Goal: Task Accomplishment & Management: Manage account settings

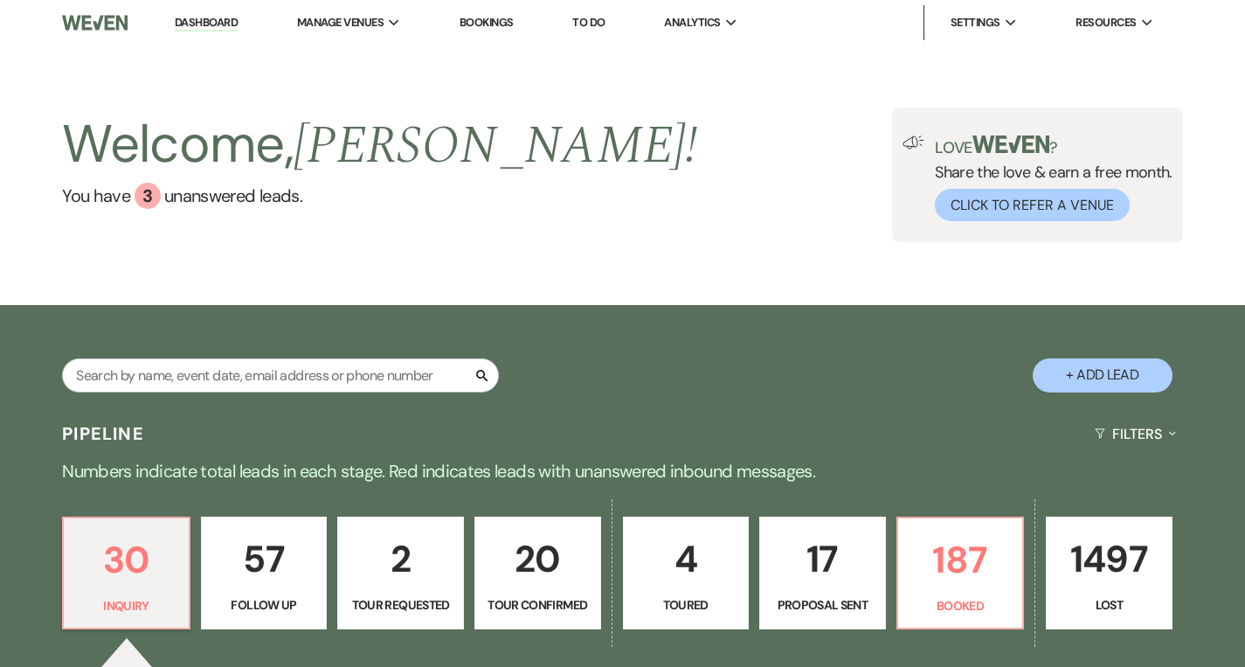
click at [830, 161] on div "Welcome, [PERSON_NAME] ! You have 3 unanswered lead s . Love ? Share the love &…" at bounding box center [622, 174] width 1245 height 135
click at [300, 374] on input "text" at bounding box center [280, 375] width 437 height 34
type input "tay"
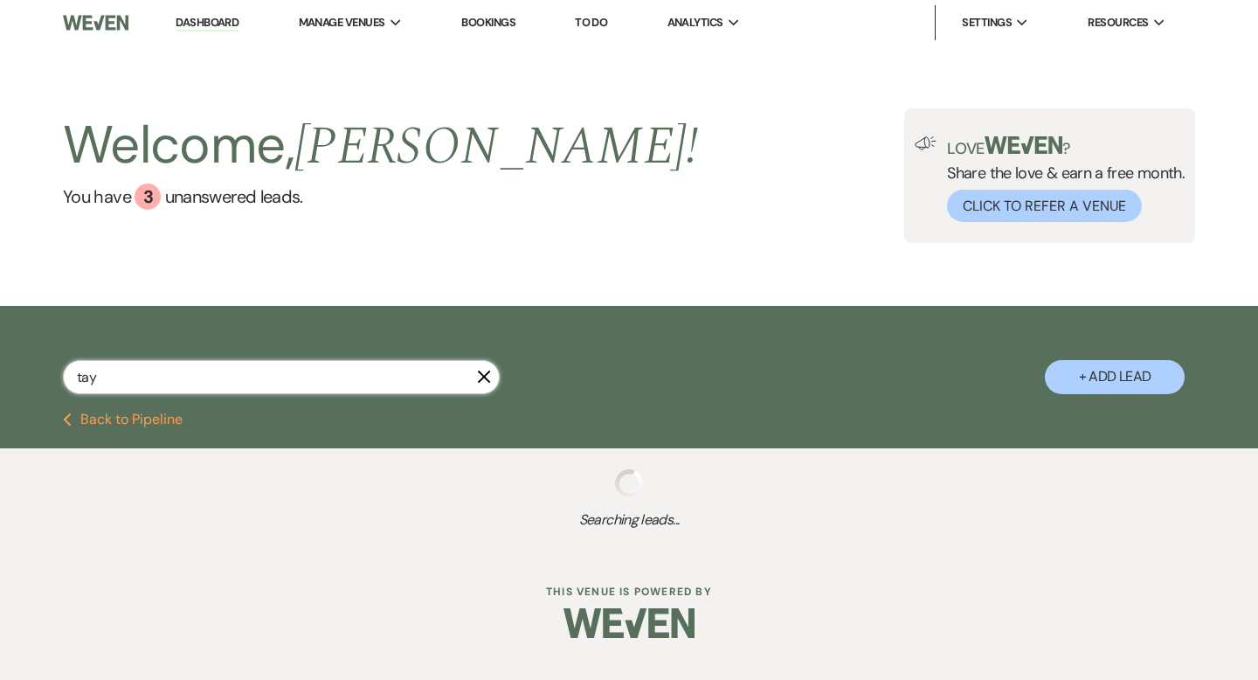
select select "8"
select select "5"
select select "8"
select select "5"
select select "8"
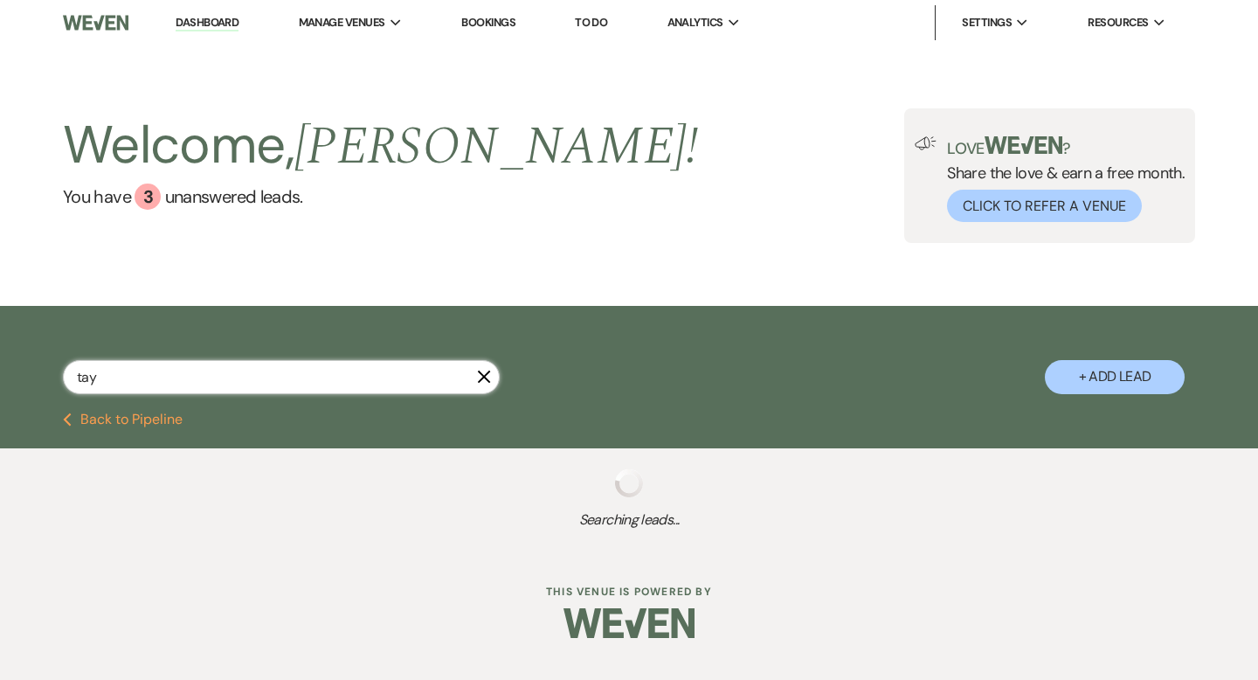
select select "5"
select select "8"
select select "5"
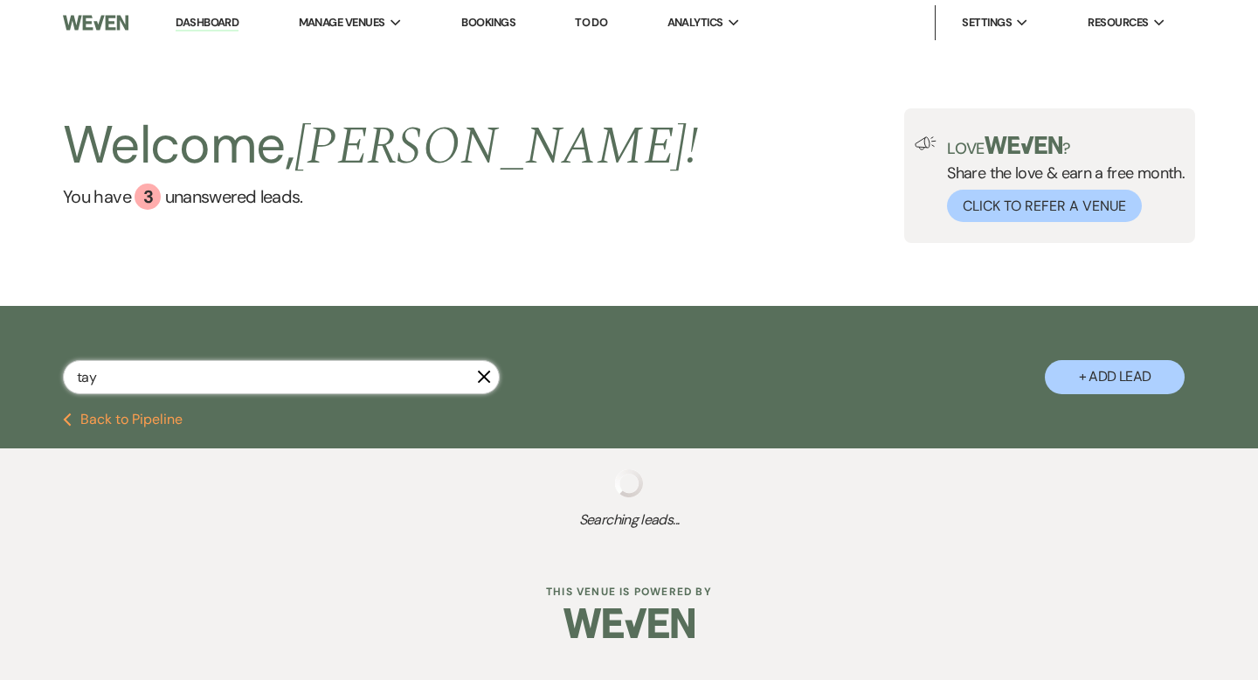
select select "8"
select select "5"
select select "8"
select select "5"
select select "8"
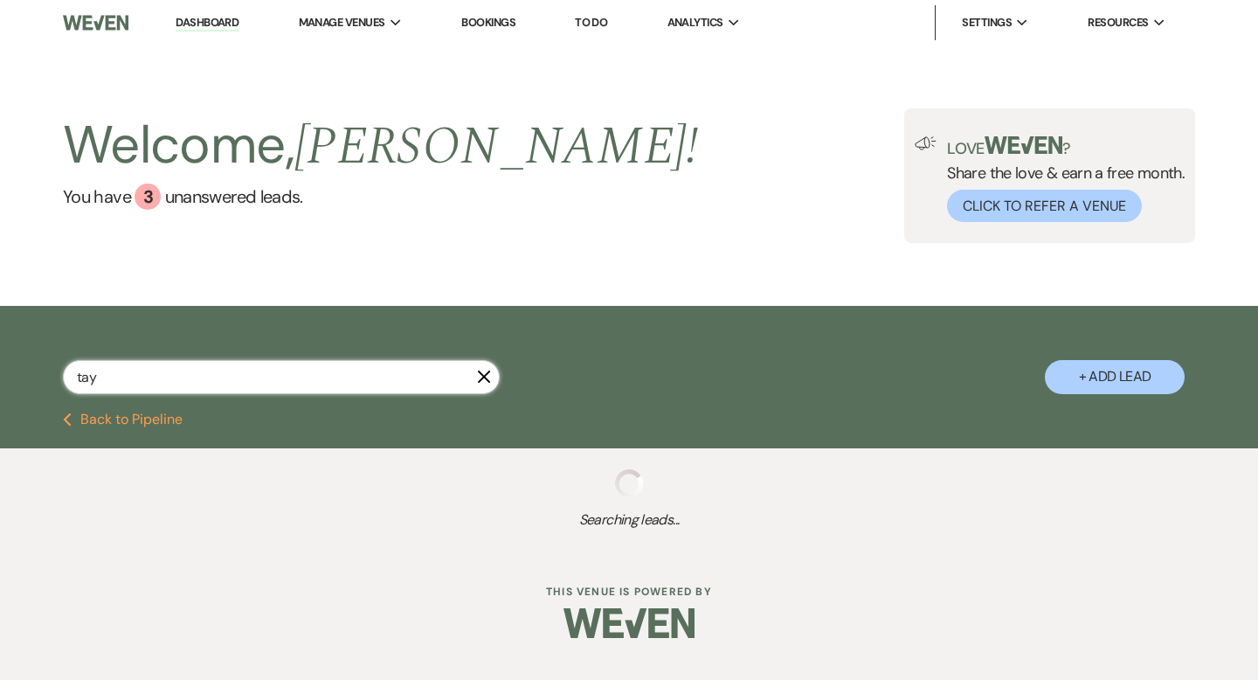
select select "5"
select select "8"
select select "5"
select select "8"
select select "6"
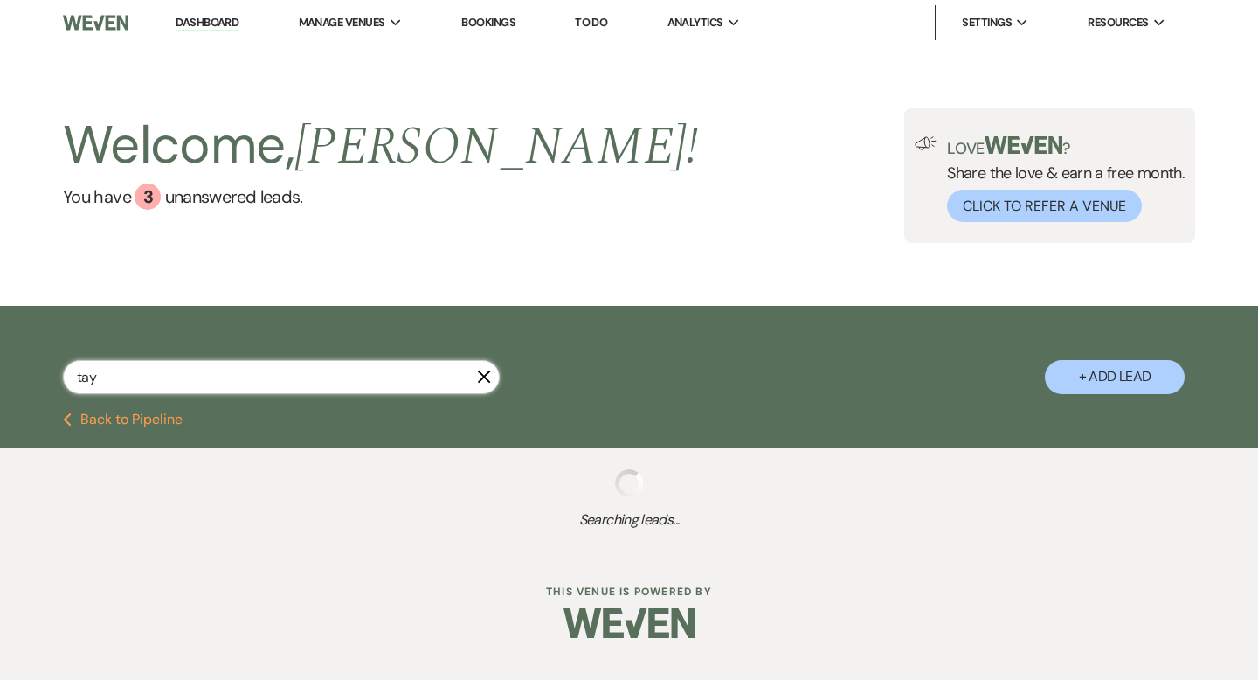
select select "8"
select select "5"
select select "8"
select select "5"
select select "8"
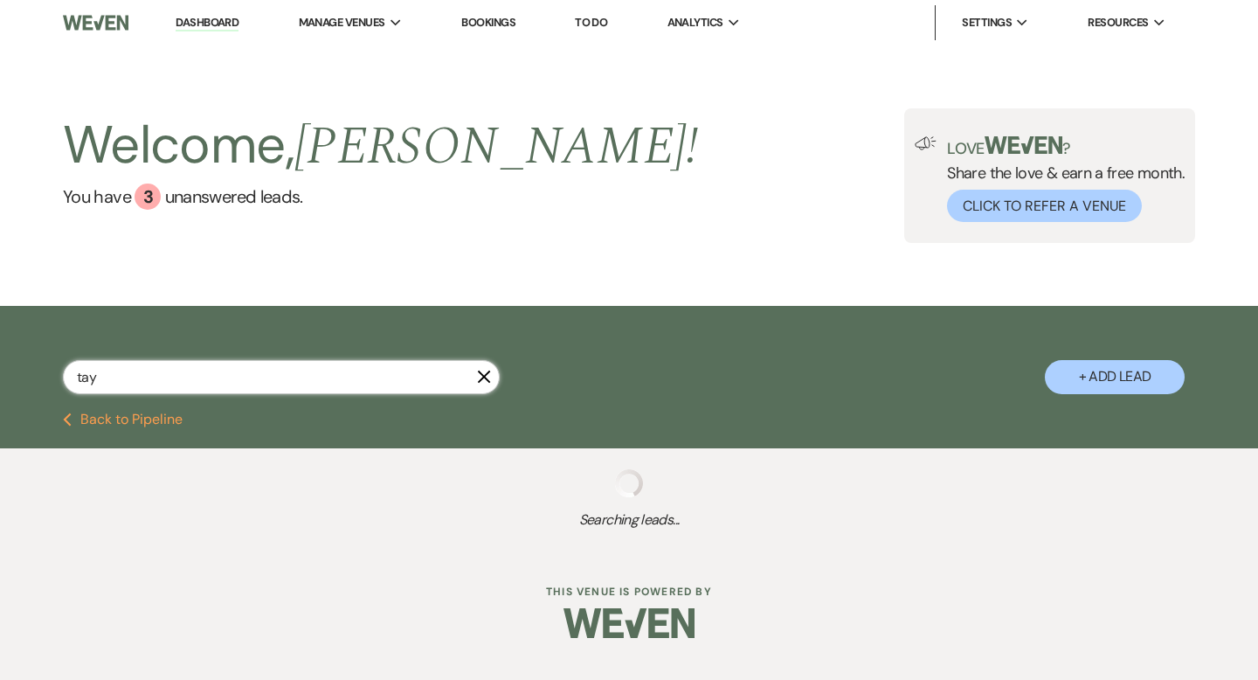
select select "5"
select select "8"
select select "5"
select select "8"
select select "10"
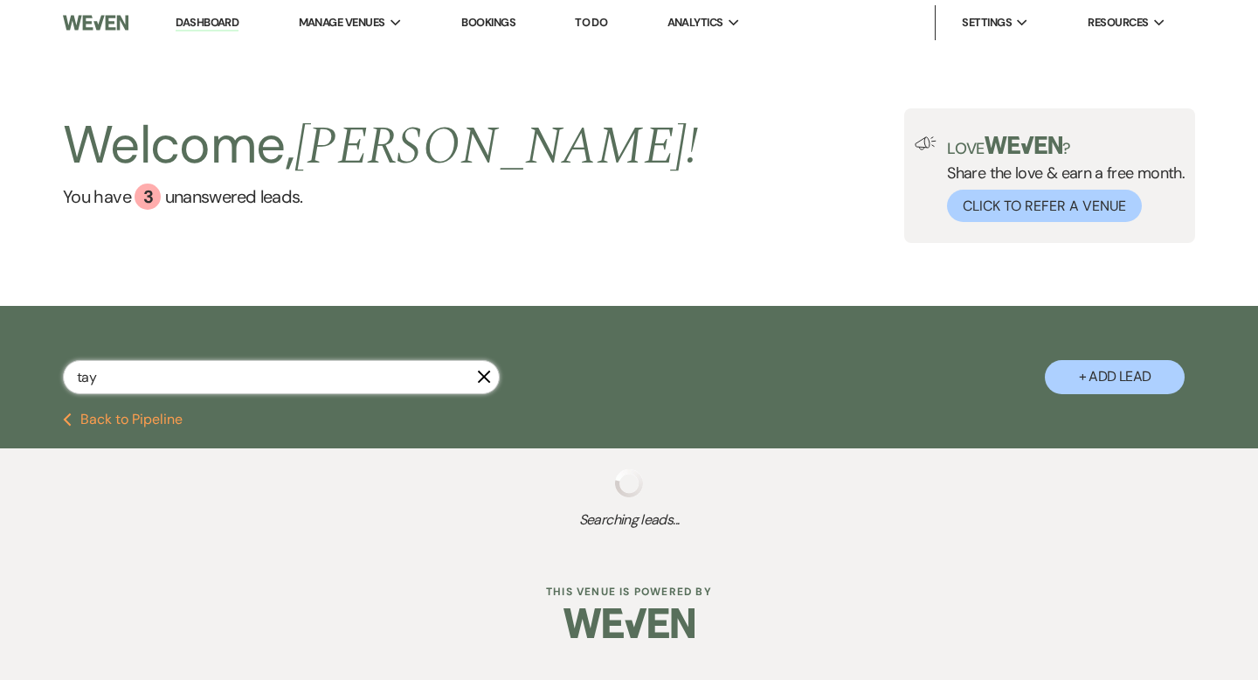
select select "8"
select select "2"
select select "8"
select select "1"
select select "8"
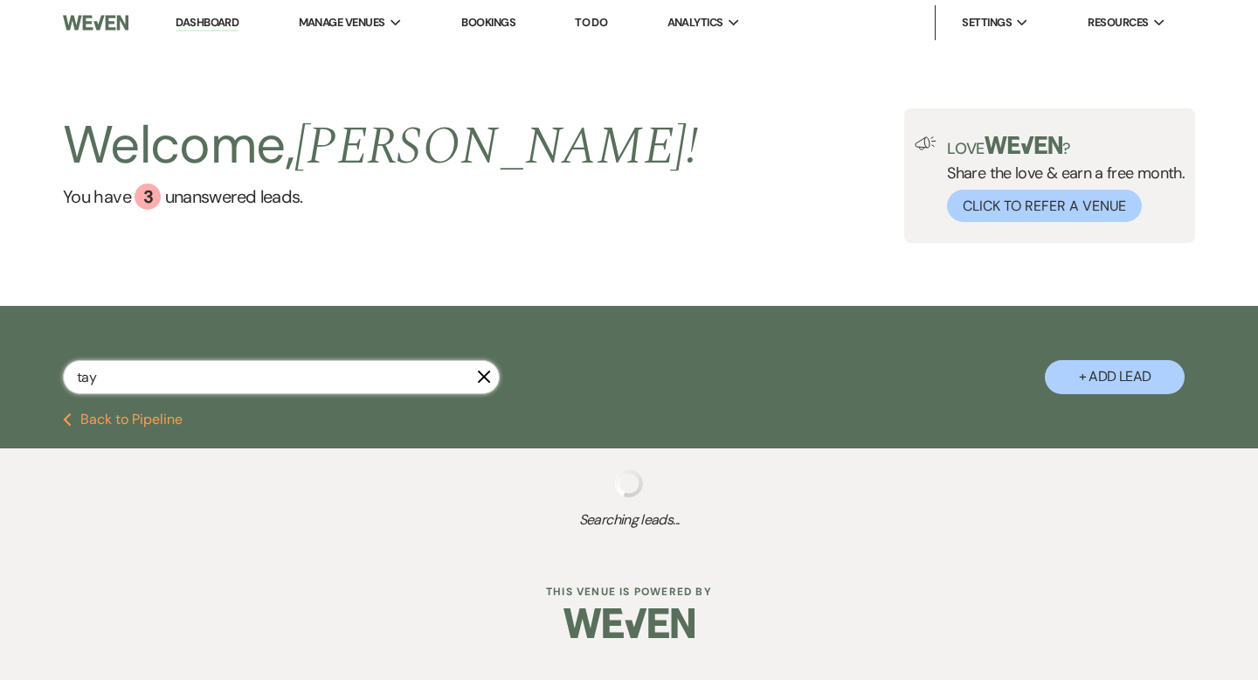
select select "5"
select select "8"
select select "1"
select select "8"
select select "6"
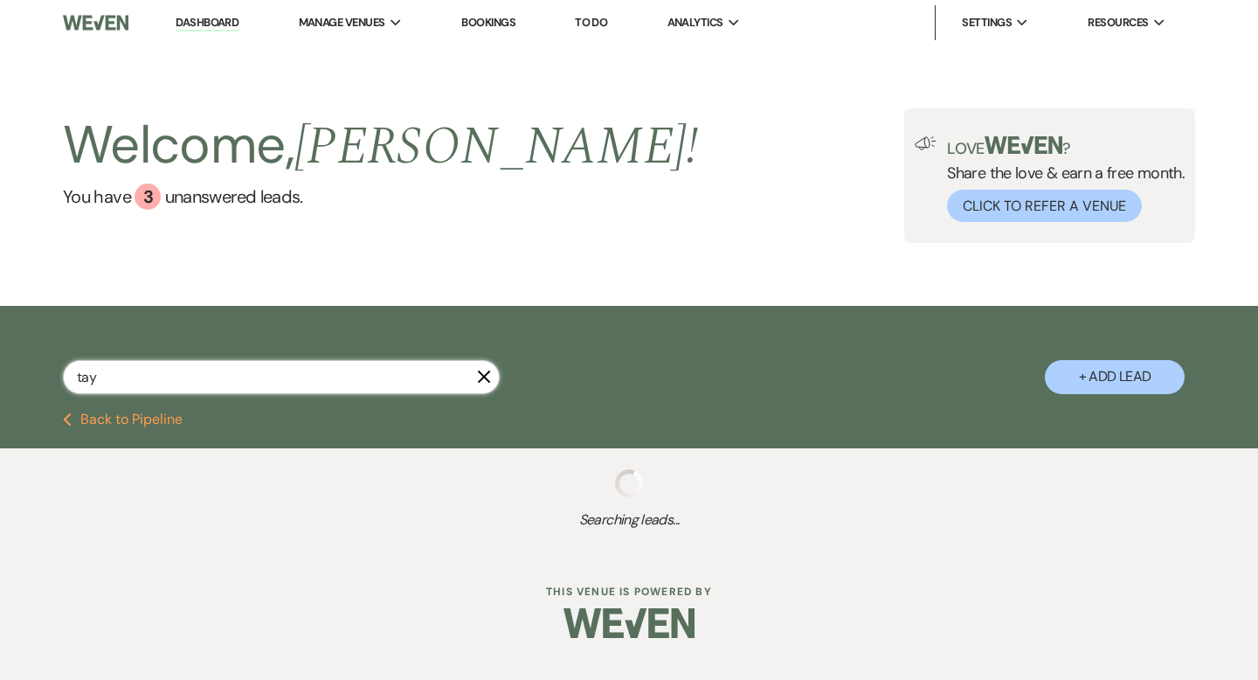
select select "8"
select select "10"
select select "8"
select select "1"
select select "8"
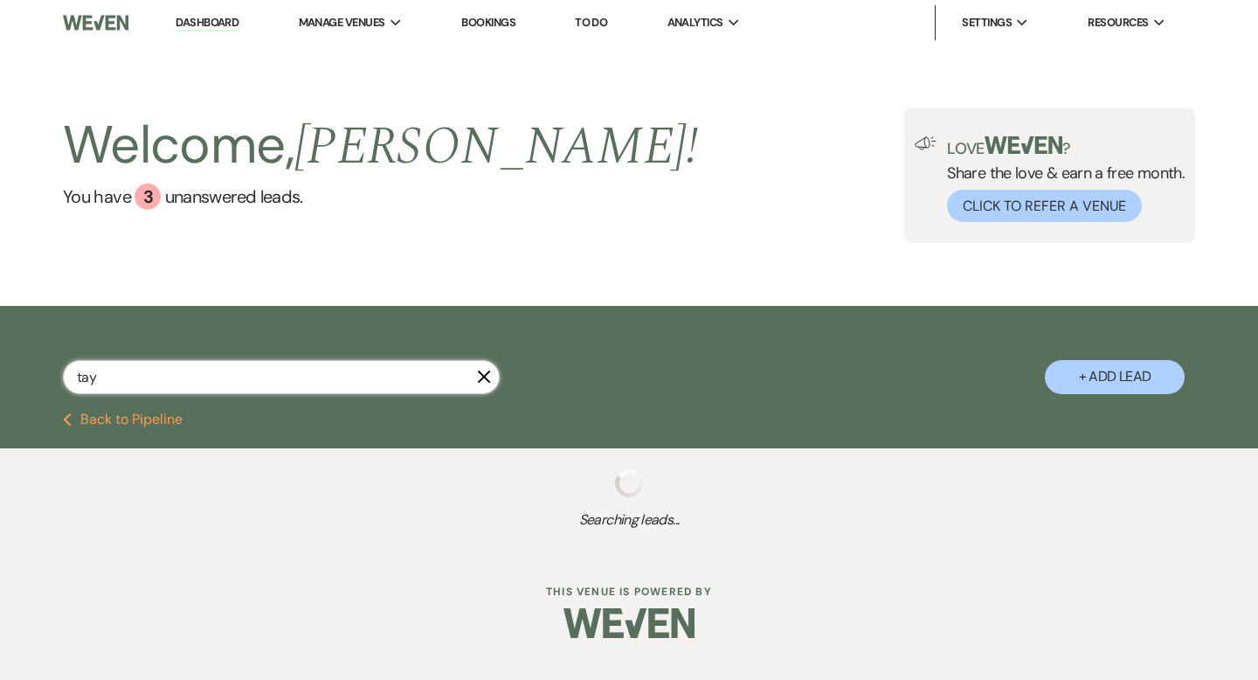
select select "6"
select select "8"
select select "6"
select select "8"
select select "5"
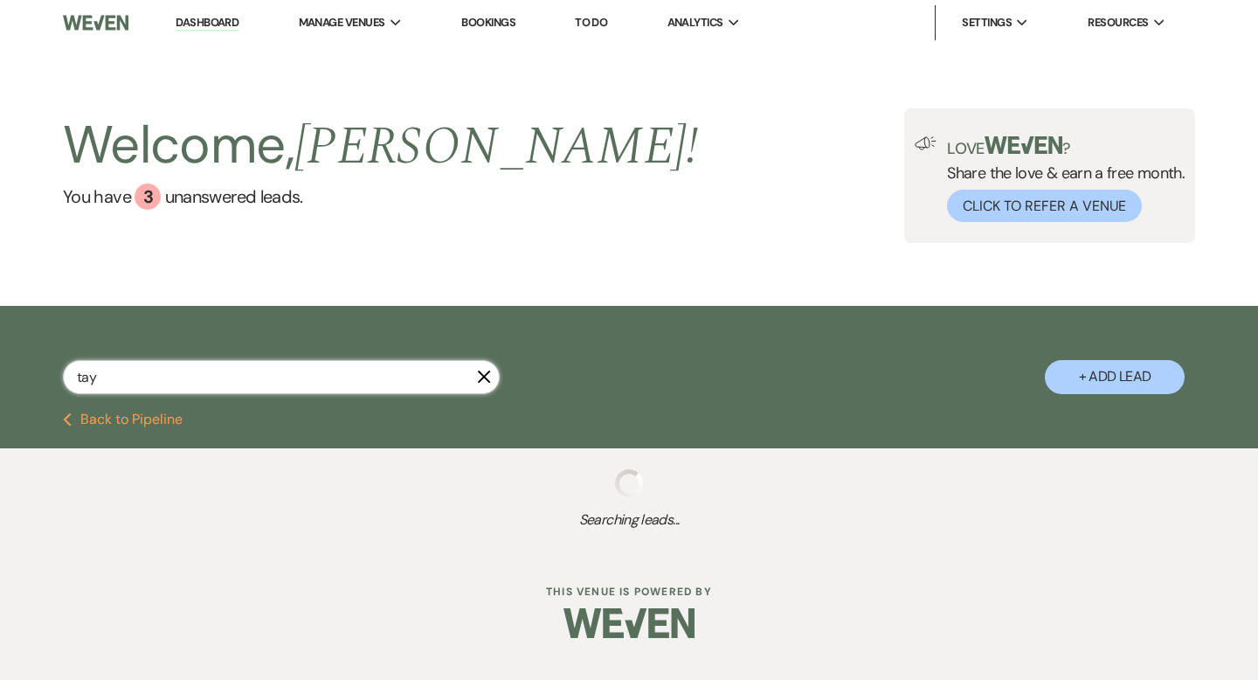
select select "8"
select select "5"
select select "8"
select select "6"
select select "8"
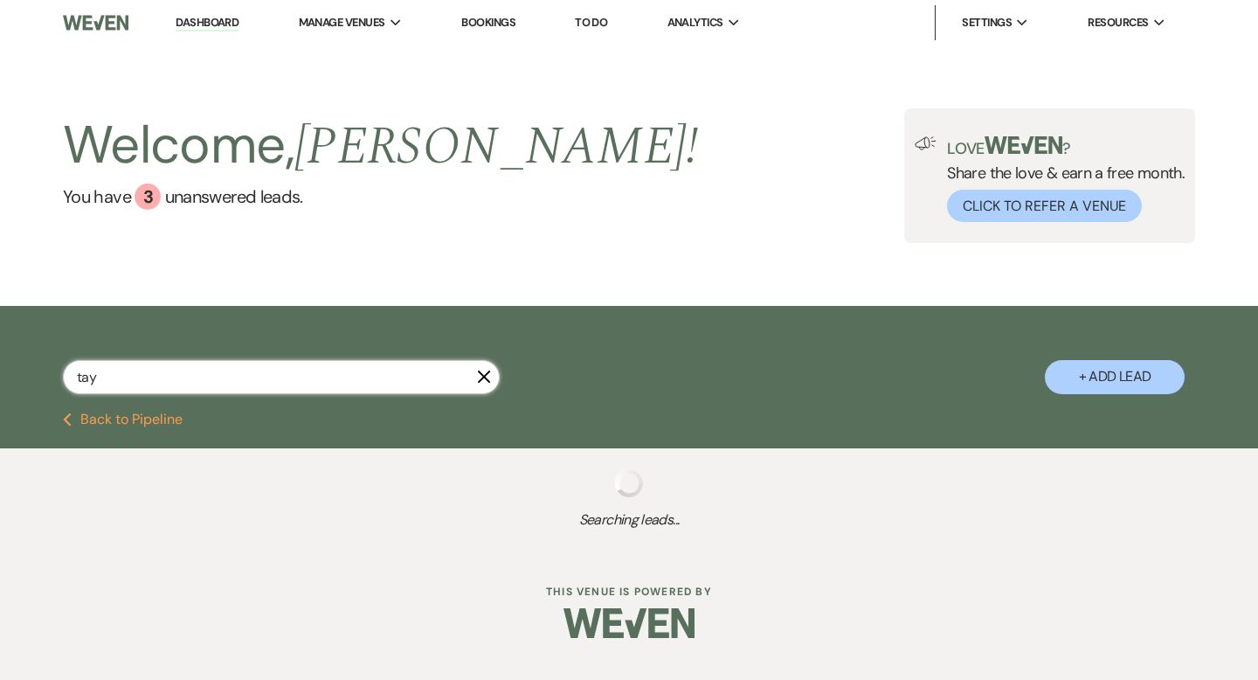
select select "5"
select select "8"
select select "5"
select select "8"
select select "5"
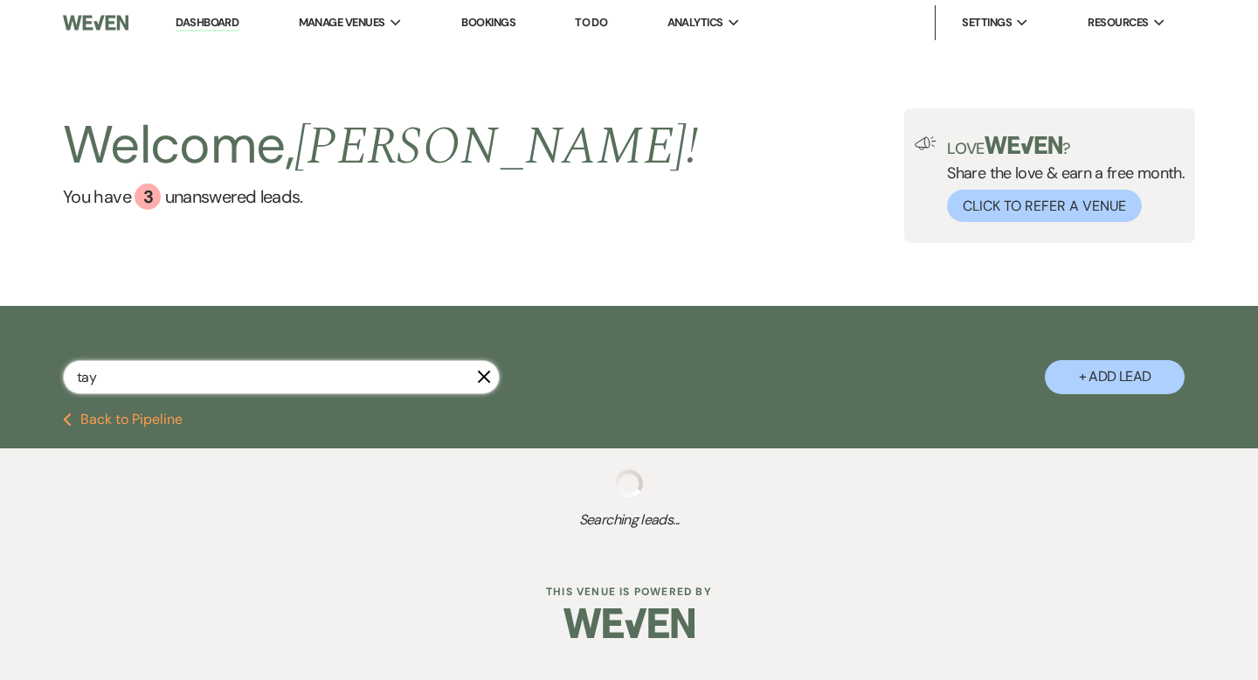
select select "8"
select select "5"
select select "8"
select select "7"
select select "8"
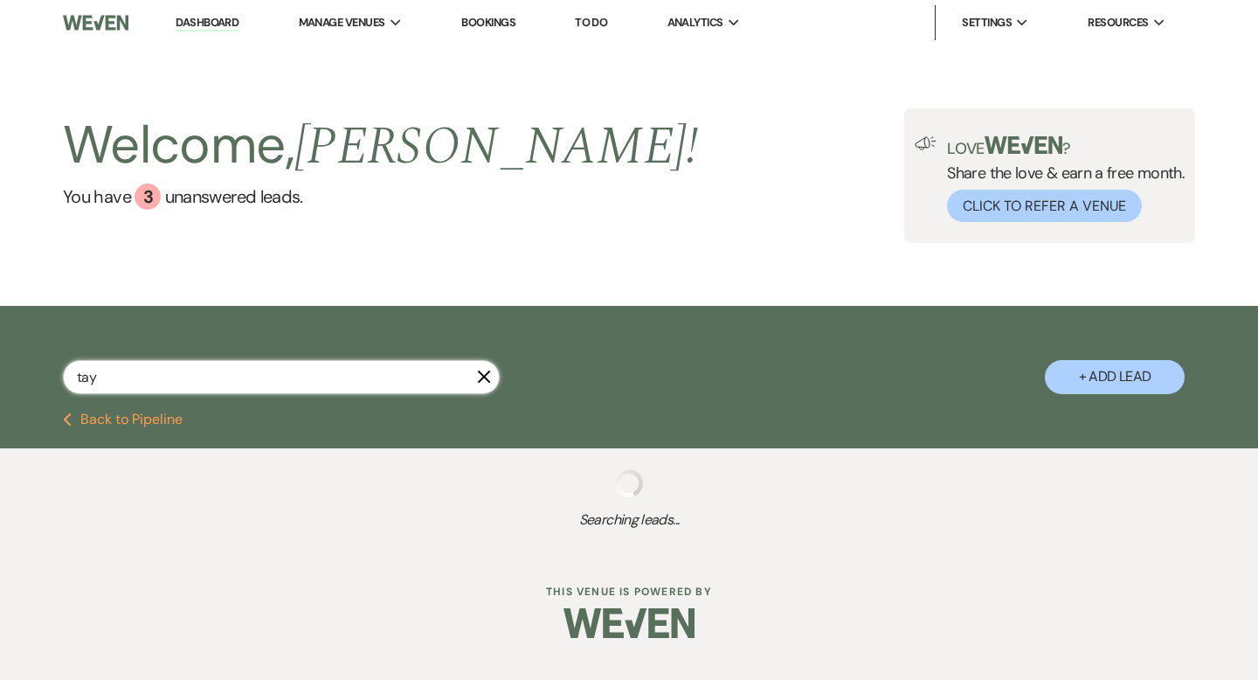
select select "5"
select select "8"
select select "5"
select select "8"
select select "11"
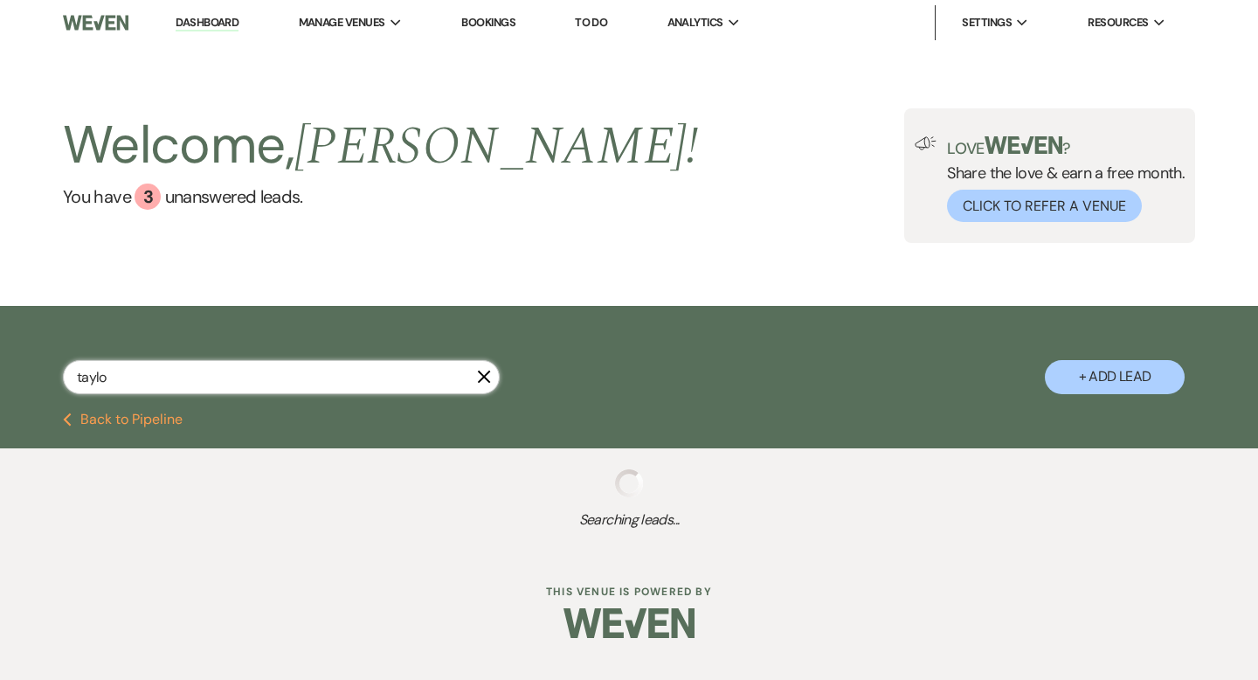
type input "[PERSON_NAME]"
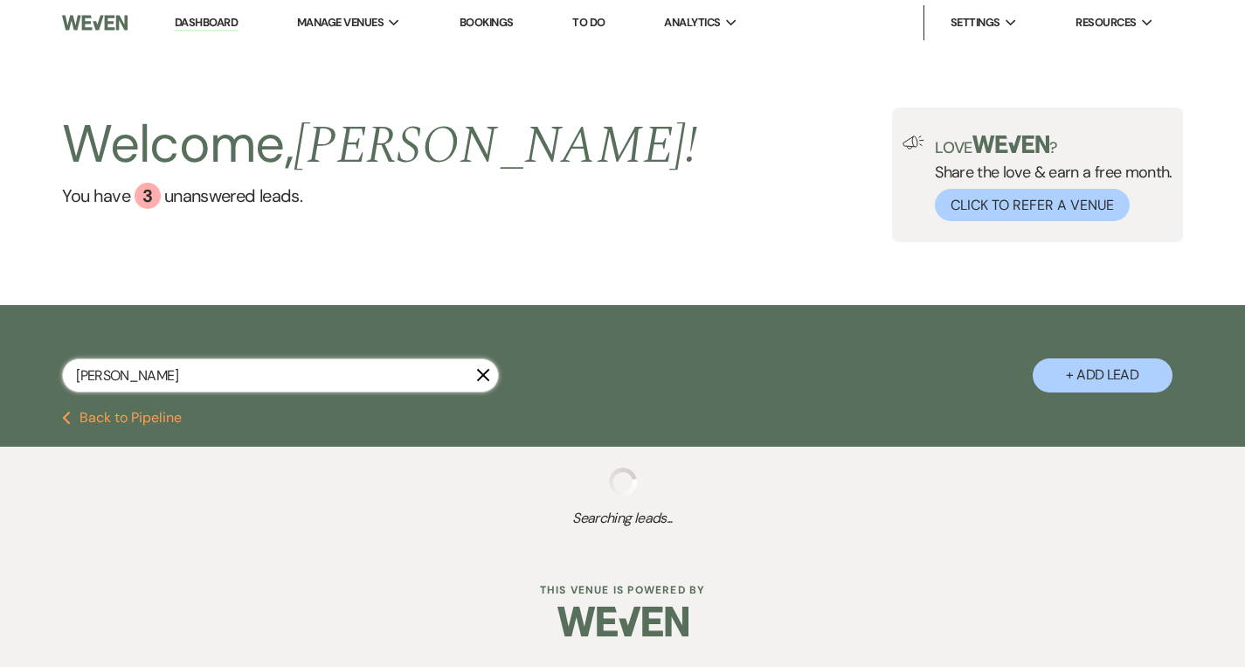
select select "8"
select select "5"
select select "8"
select select "5"
select select "8"
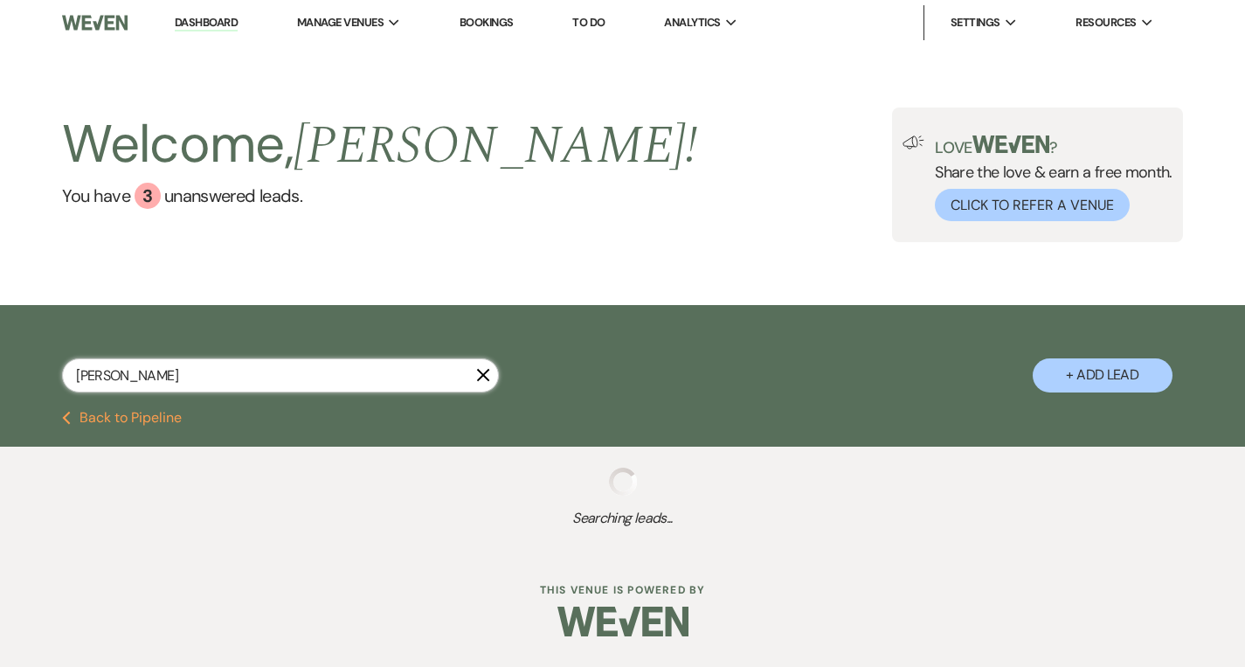
select select "5"
select select "8"
select select "5"
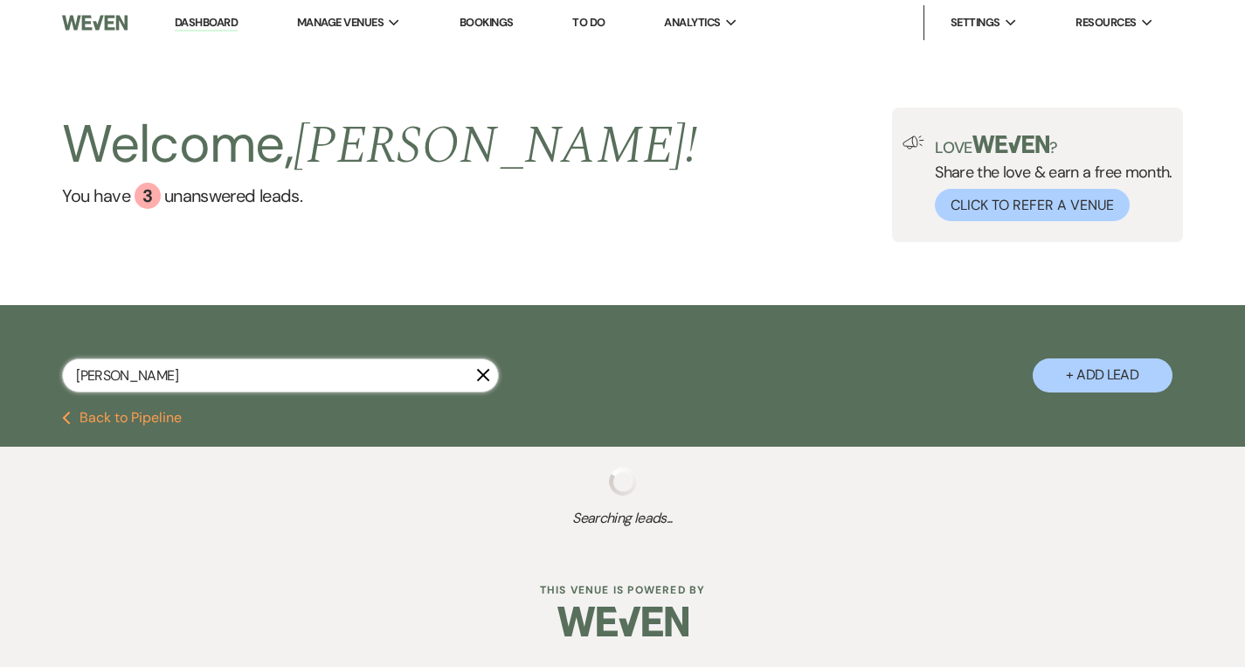
select select "8"
select select "5"
select select "8"
select select "5"
select select "8"
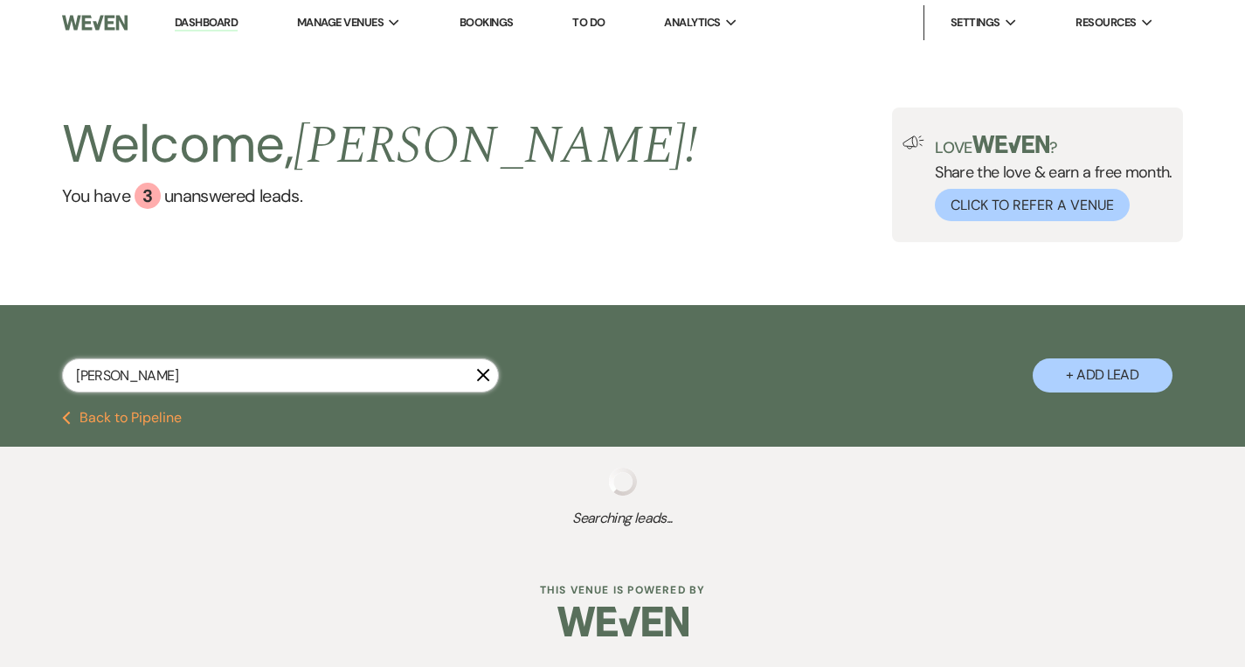
select select "5"
select select "8"
select select "5"
select select "8"
select select "6"
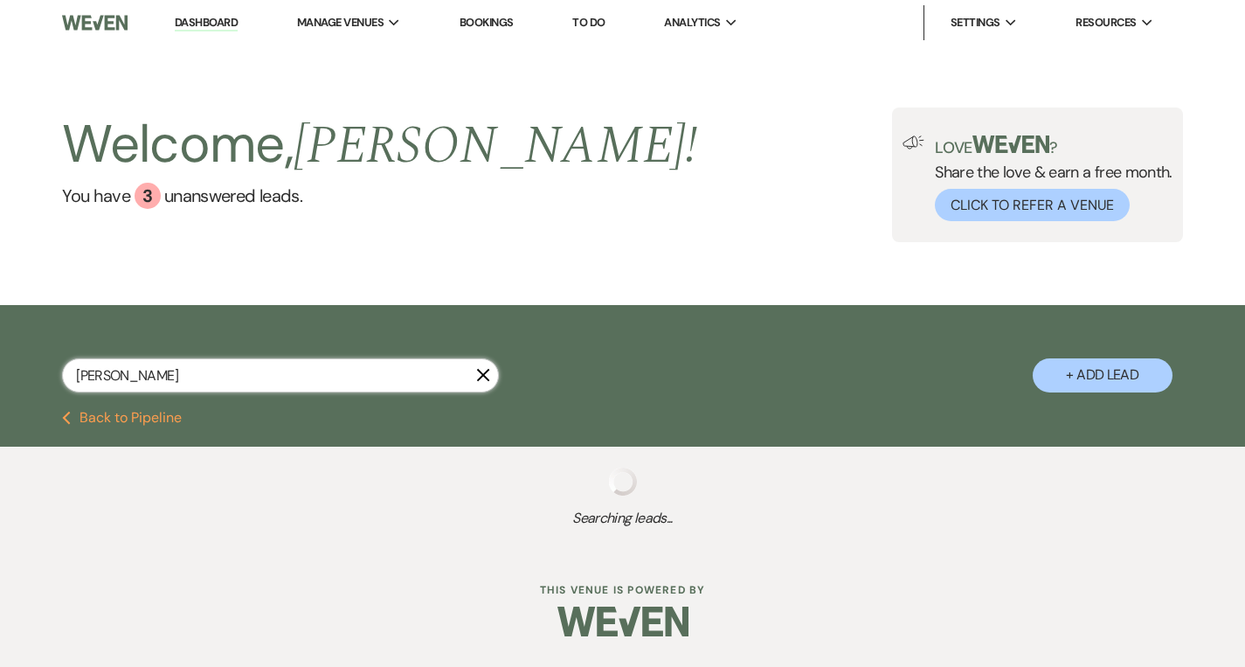
select select "8"
select select "5"
select select "8"
select select "5"
select select "8"
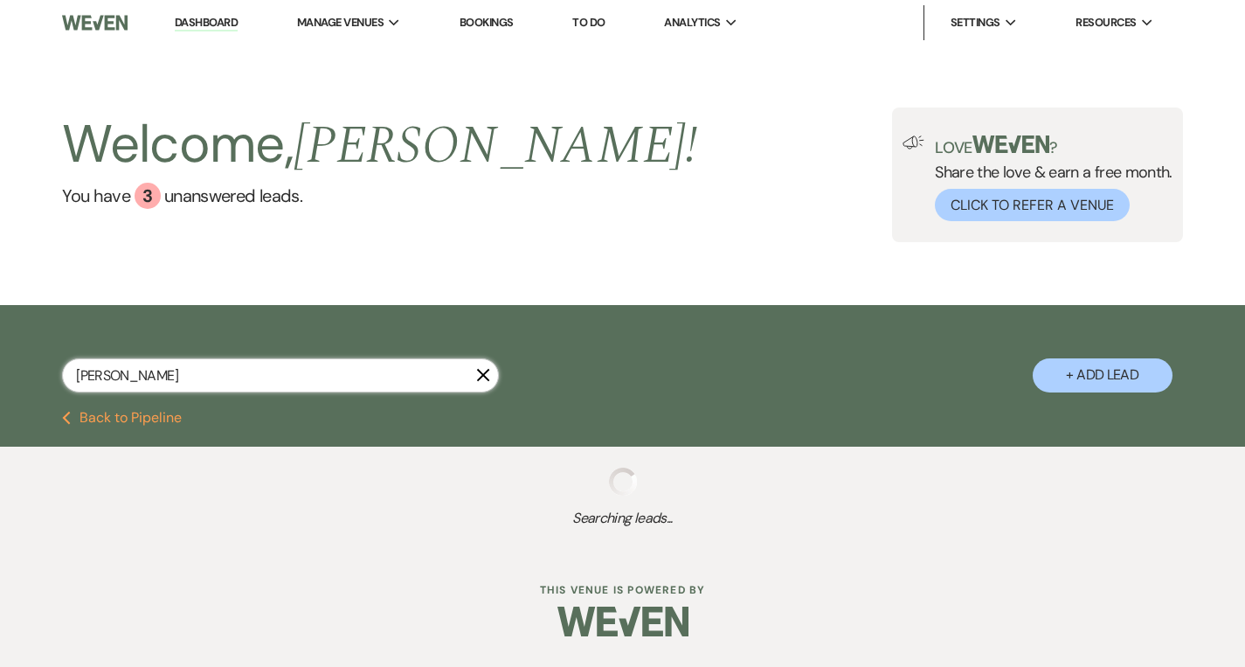
select select "2"
select select "8"
select select "1"
select select "8"
select select "5"
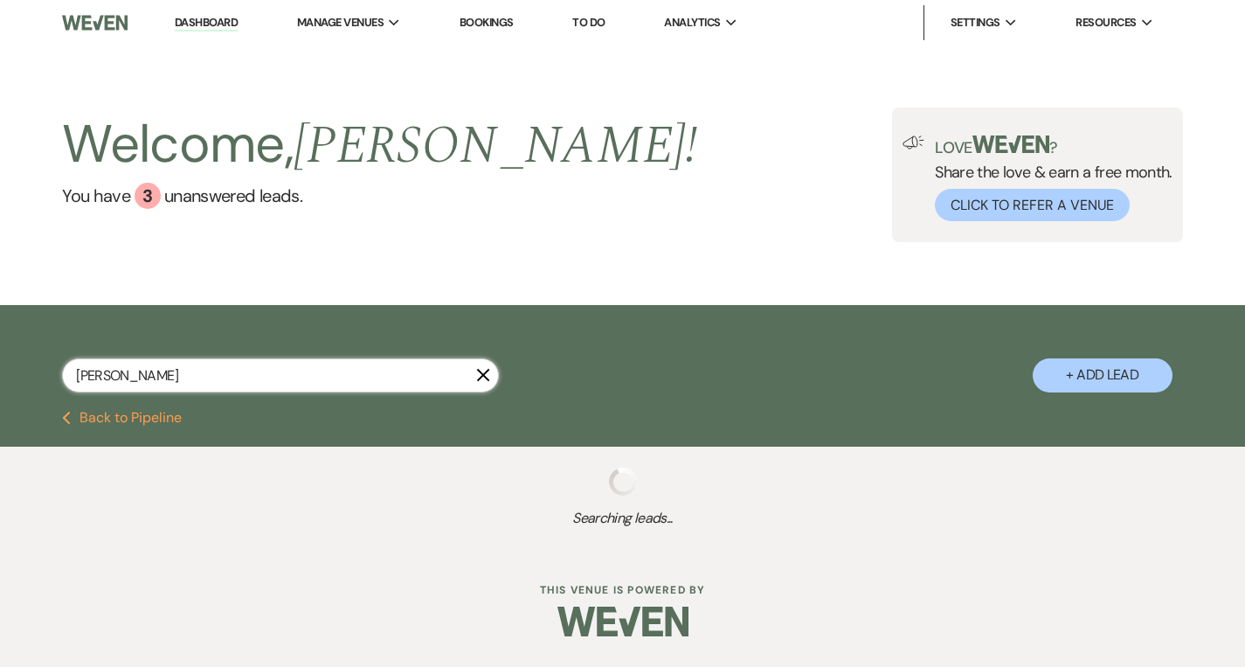
select select "8"
select select "1"
select select "8"
select select "6"
select select "8"
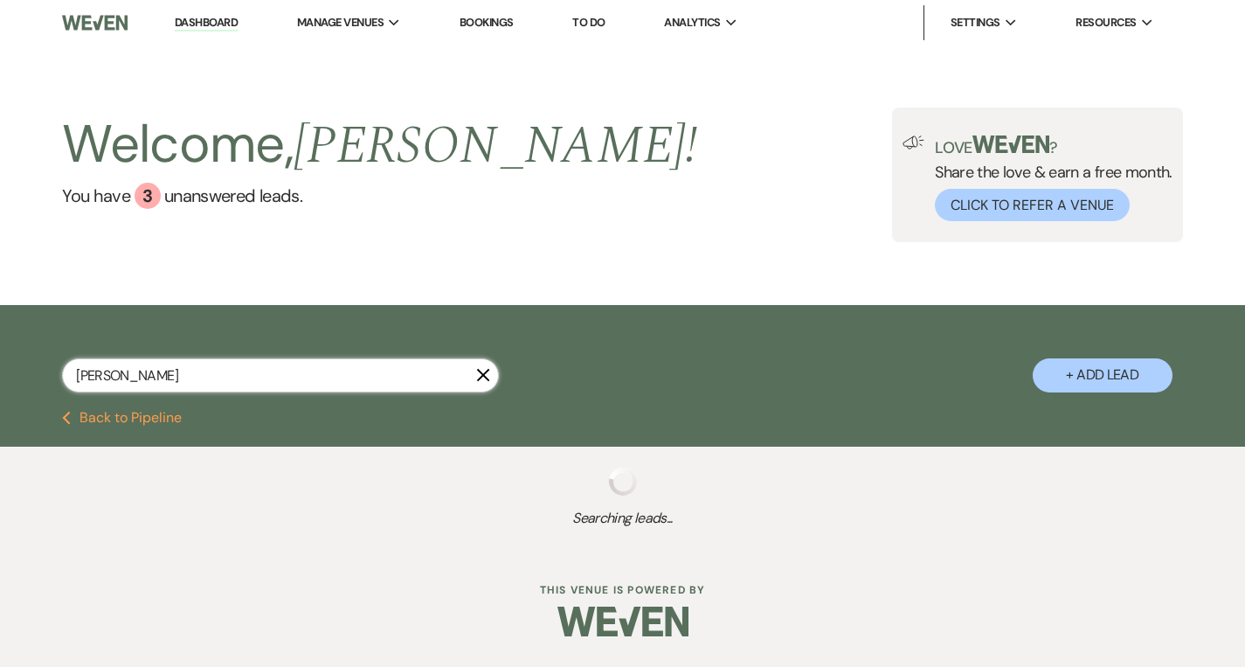
select select "10"
select select "8"
select select "6"
select select "8"
select select "6"
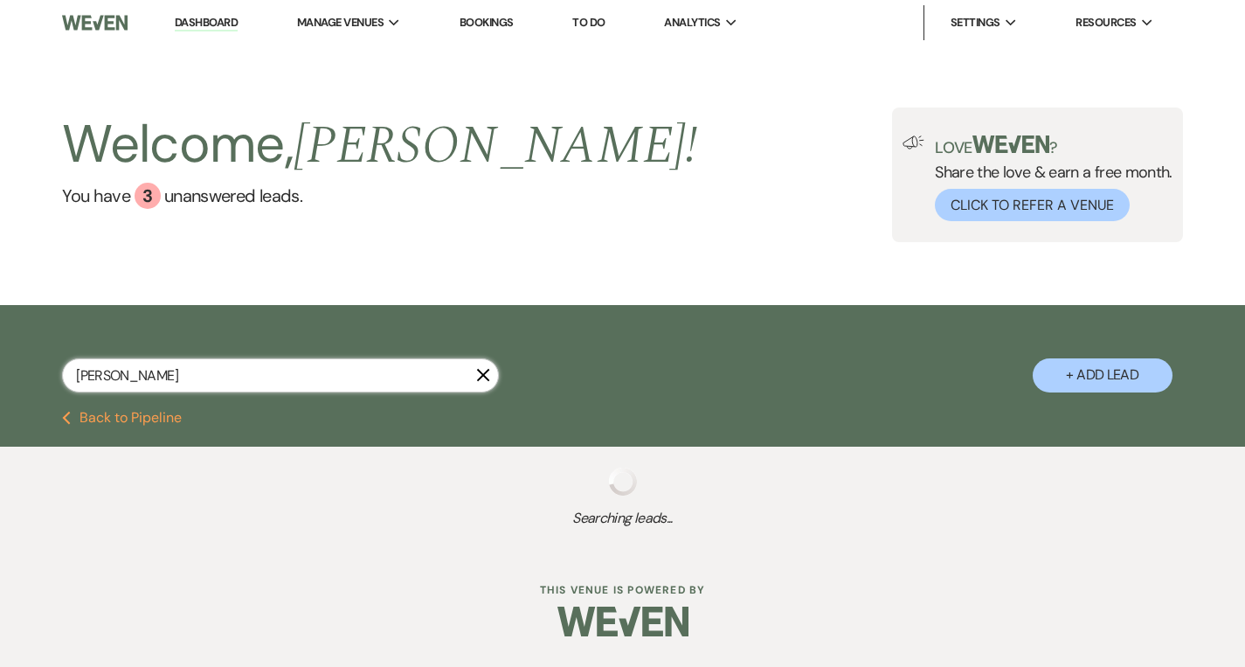
select select "8"
select select "5"
select select "8"
select select "5"
select select "8"
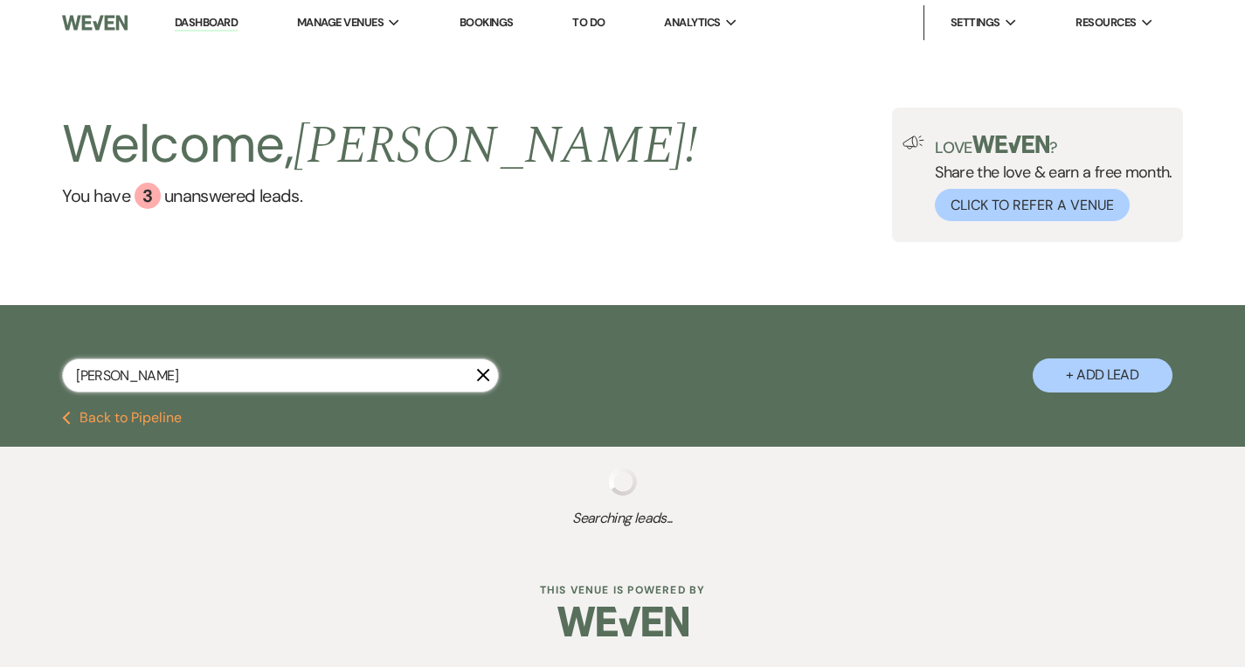
select select "6"
select select "8"
select select "5"
select select "8"
select select "5"
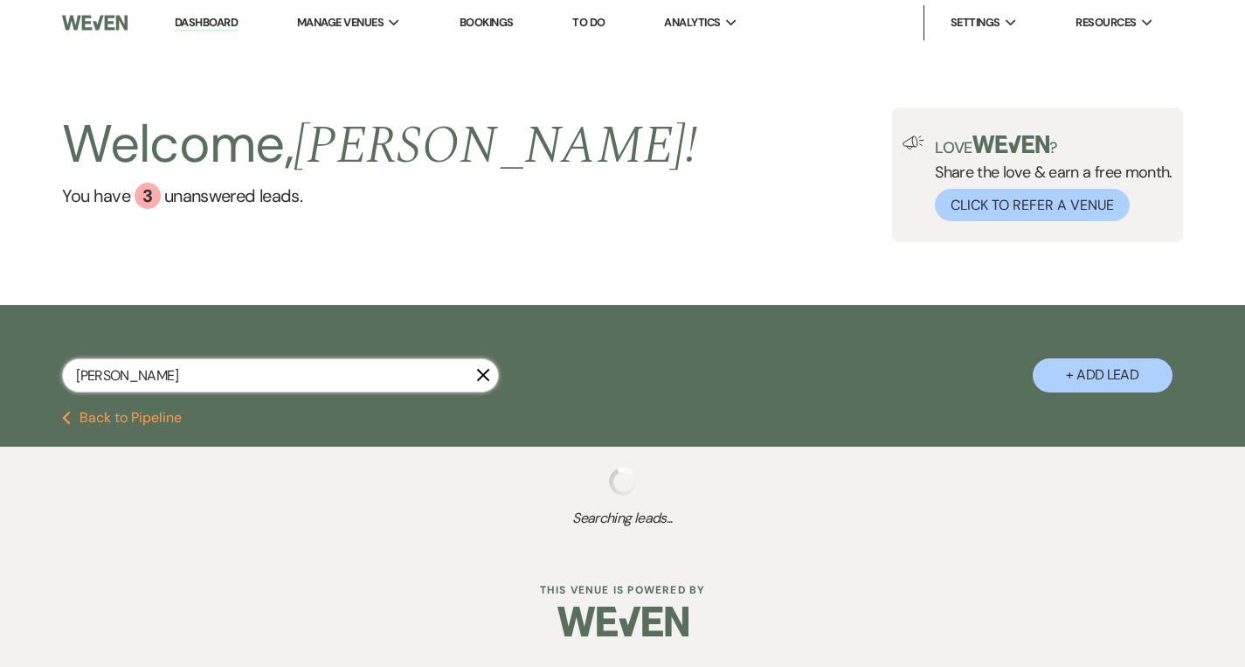
select select "8"
select select "5"
select select "8"
select select "5"
select select "8"
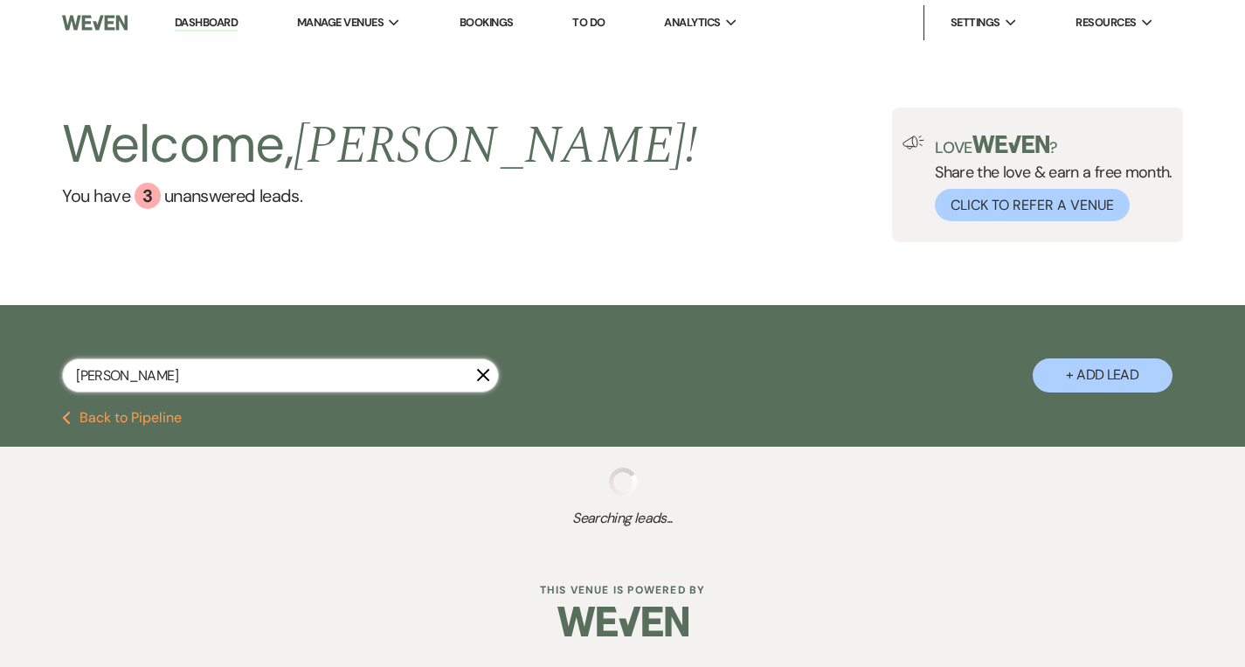
select select "7"
select select "8"
select select "5"
select select "8"
select select "5"
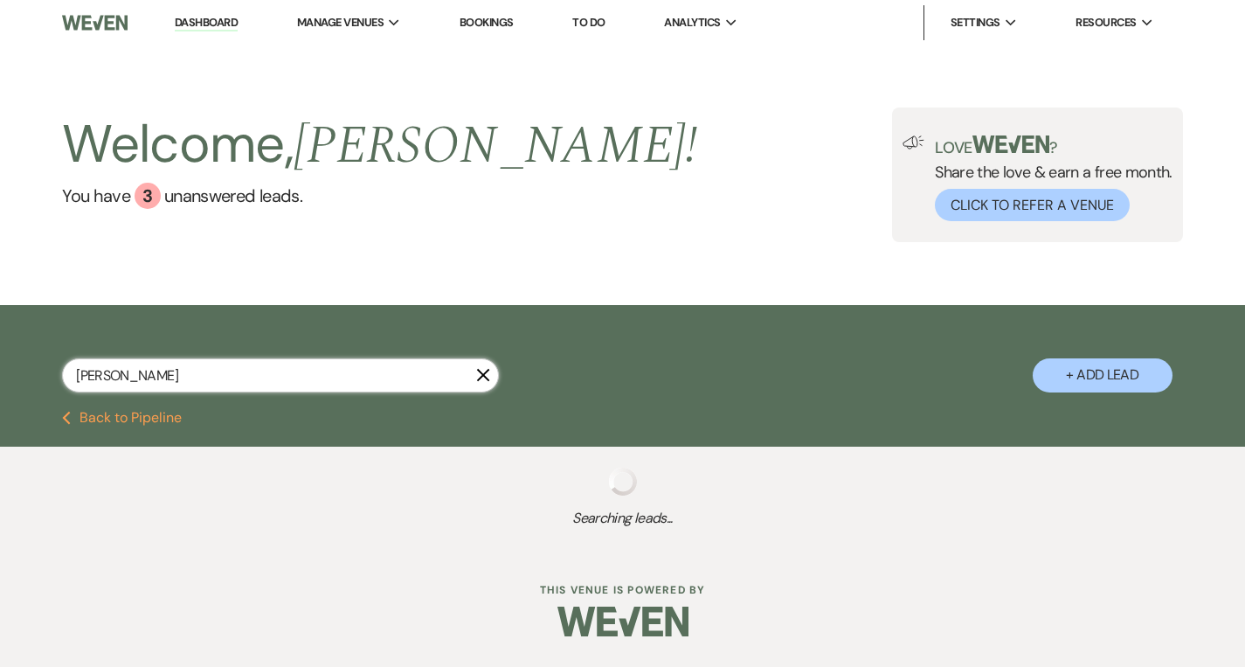
select select "8"
select select "11"
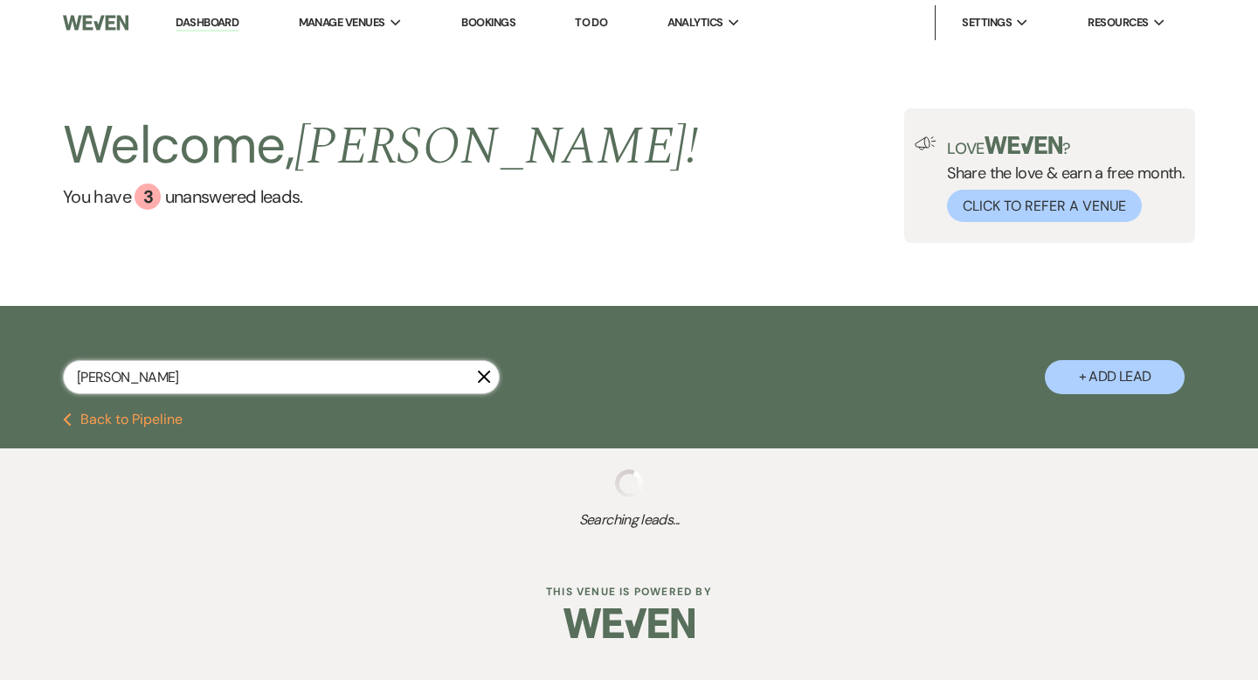
select select "8"
select select "5"
select select "8"
select select "5"
select select "8"
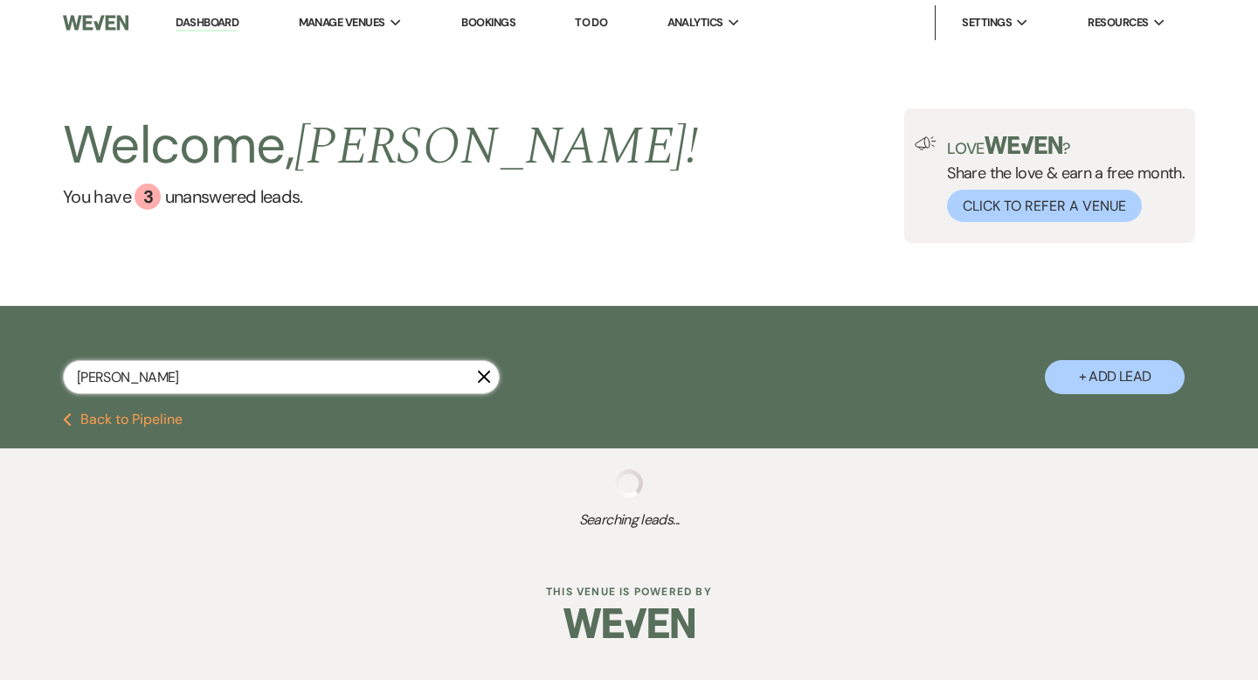
select select "5"
select select "8"
select select "5"
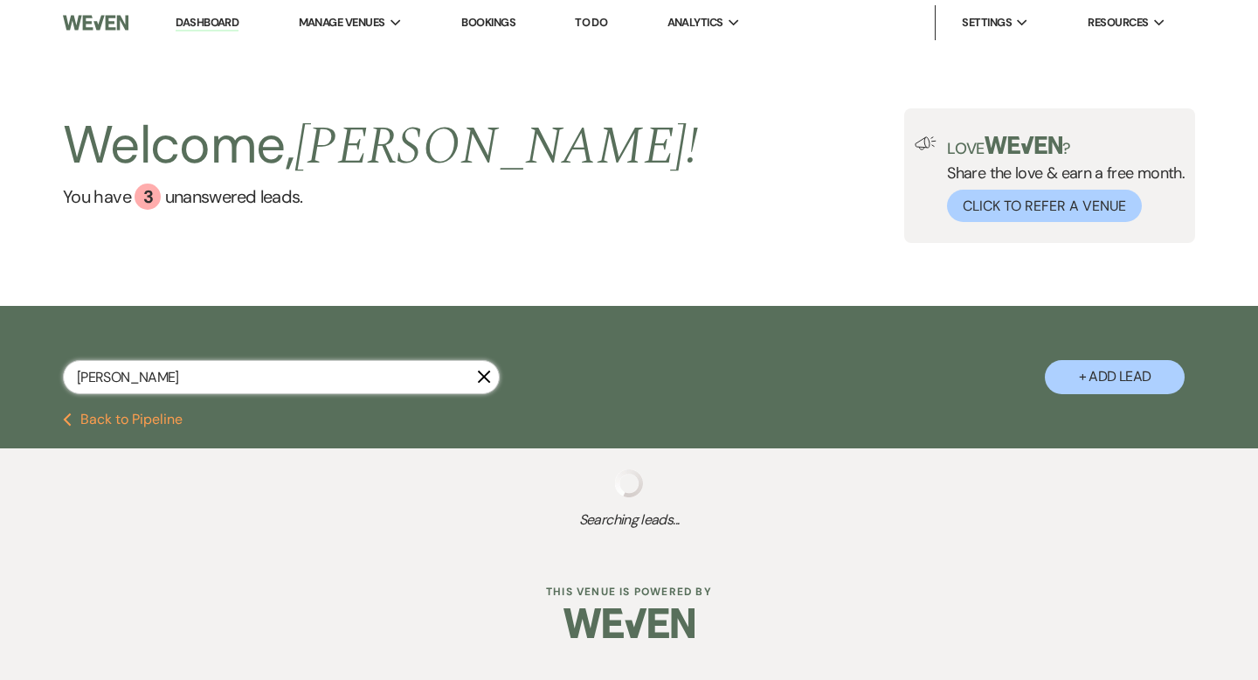
select select "8"
select select "5"
select select "8"
select select "5"
select select "8"
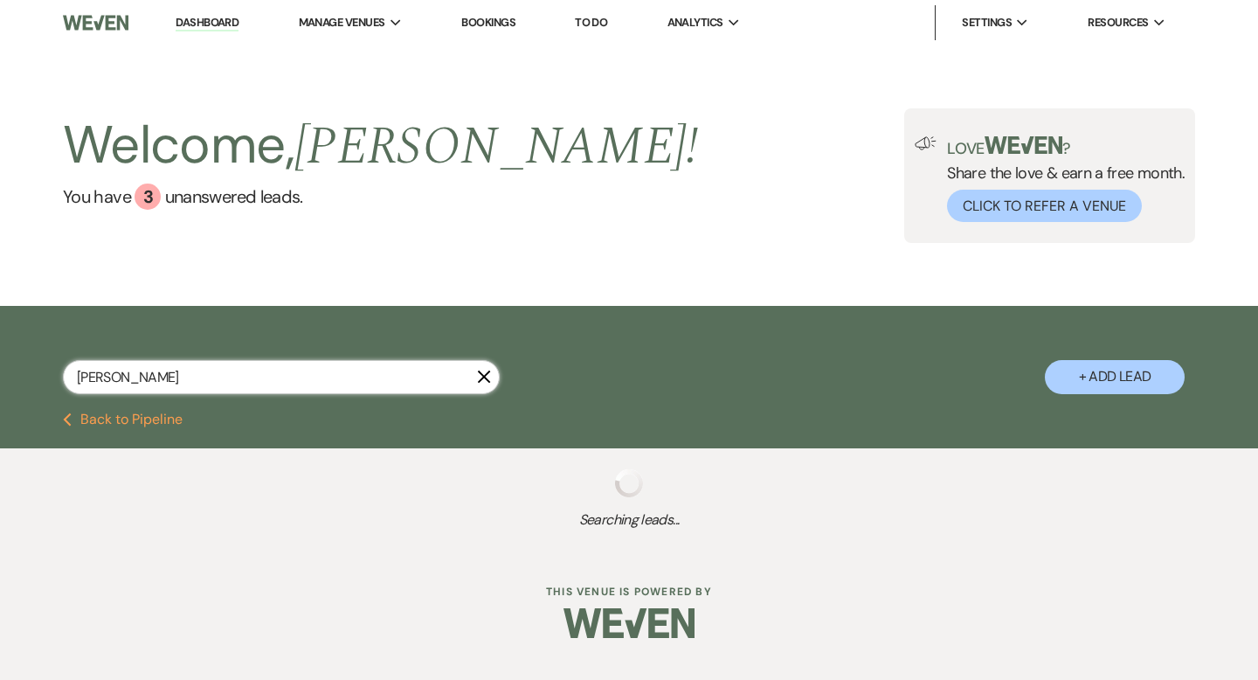
select select "5"
select select "8"
select select "5"
select select "8"
select select "6"
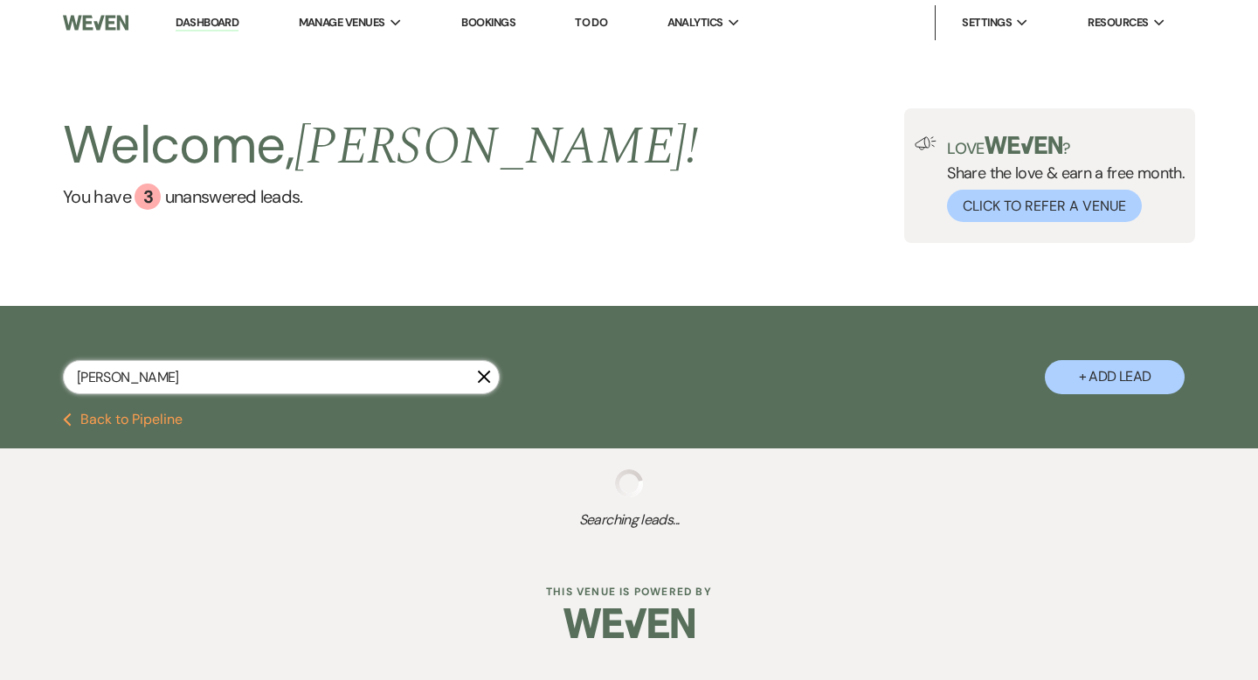
select select "8"
select select "5"
select select "8"
select select "5"
select select "8"
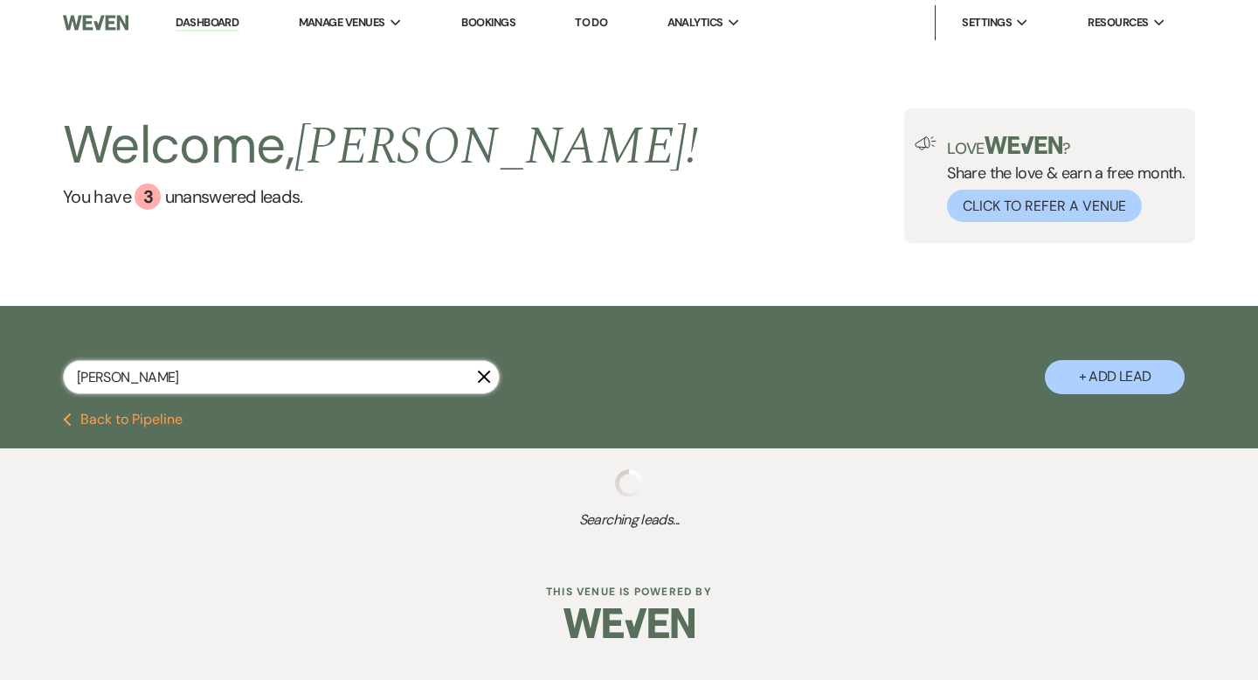
select select "2"
select select "8"
select select "1"
select select "8"
select select "5"
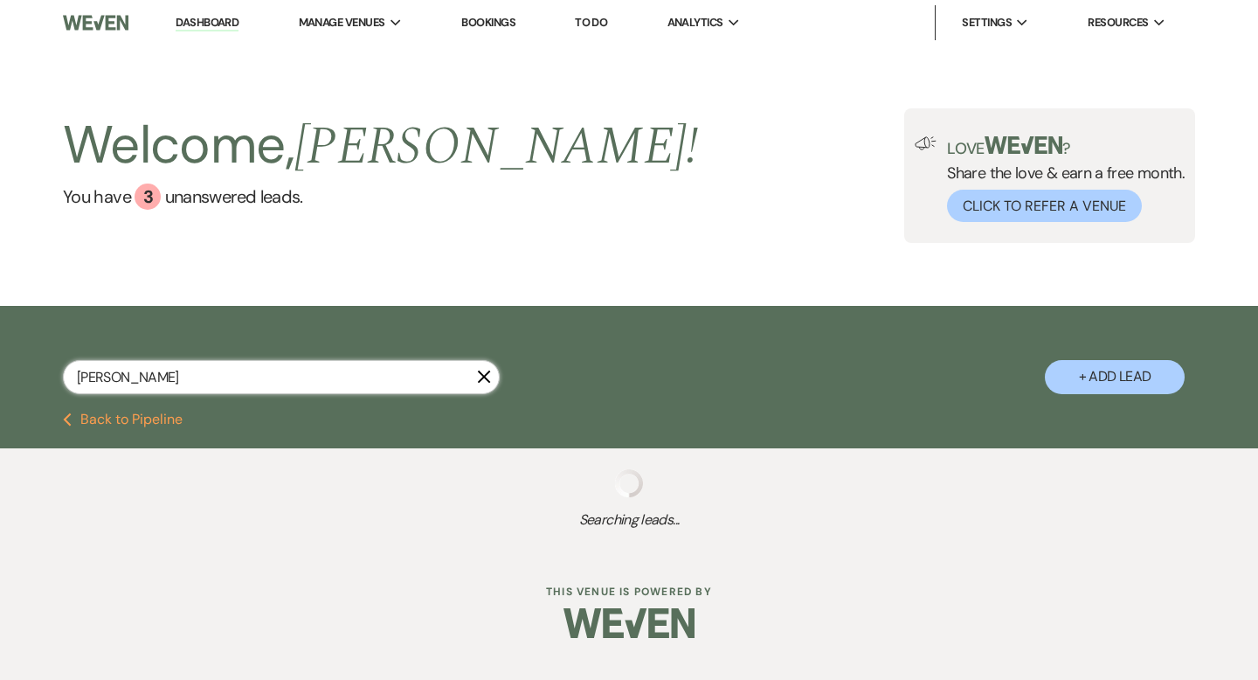
select select "8"
select select "1"
select select "8"
select select "6"
select select "8"
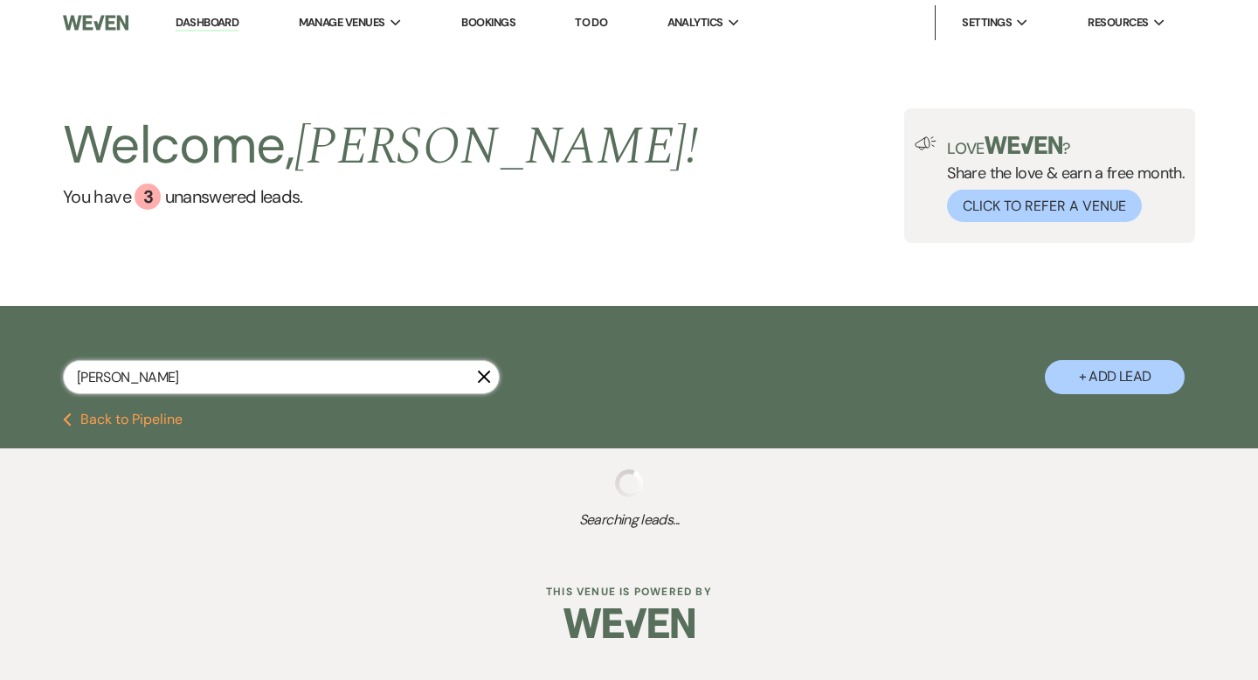
select select "10"
select select "8"
select select "6"
select select "8"
select select "6"
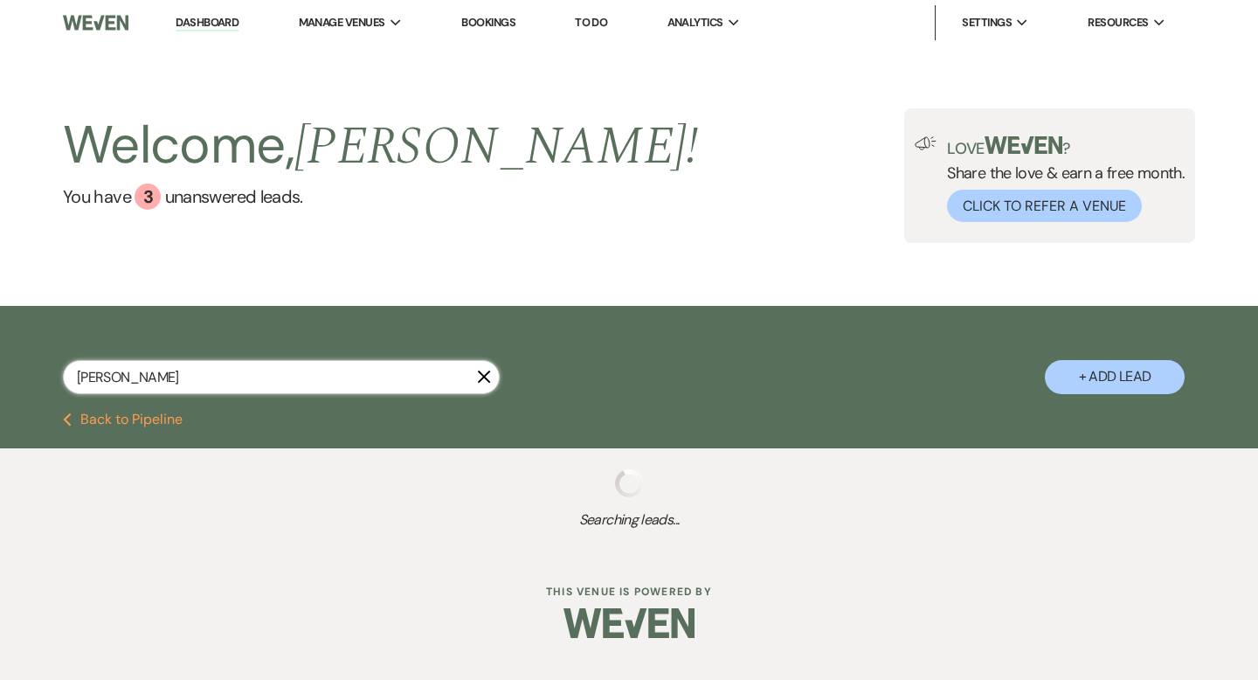
select select "8"
select select "5"
select select "8"
select select "5"
select select "8"
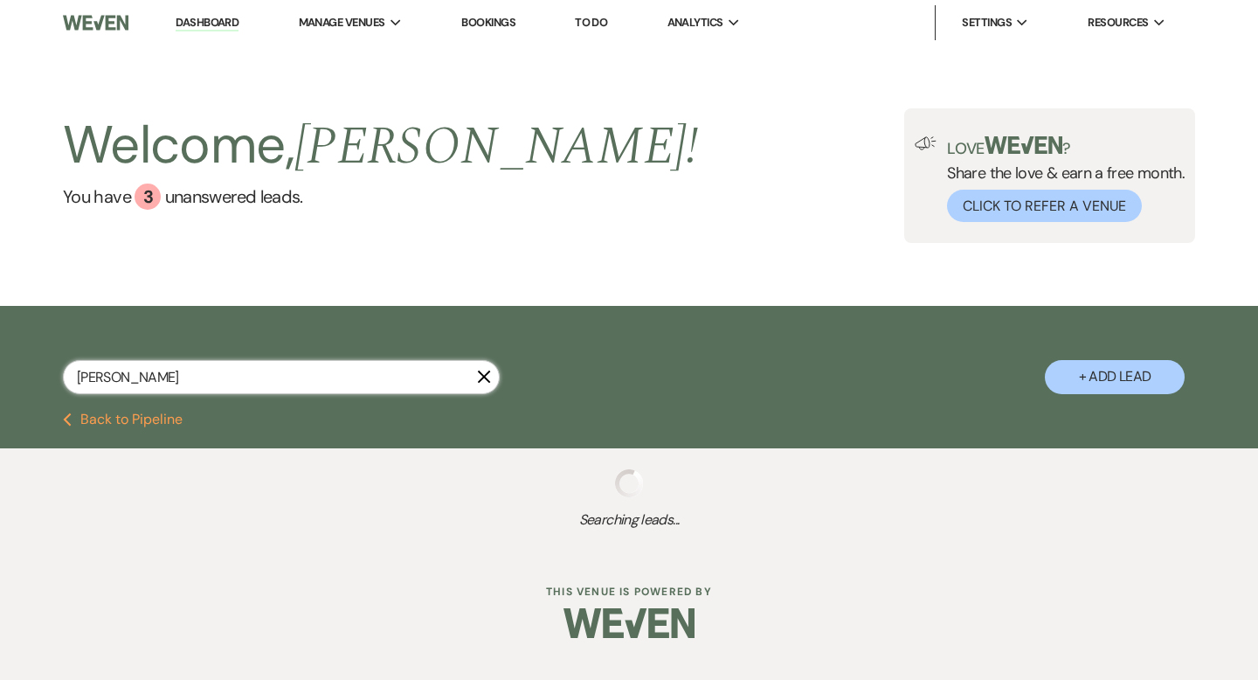
select select "6"
select select "8"
select select "5"
select select "8"
select select "5"
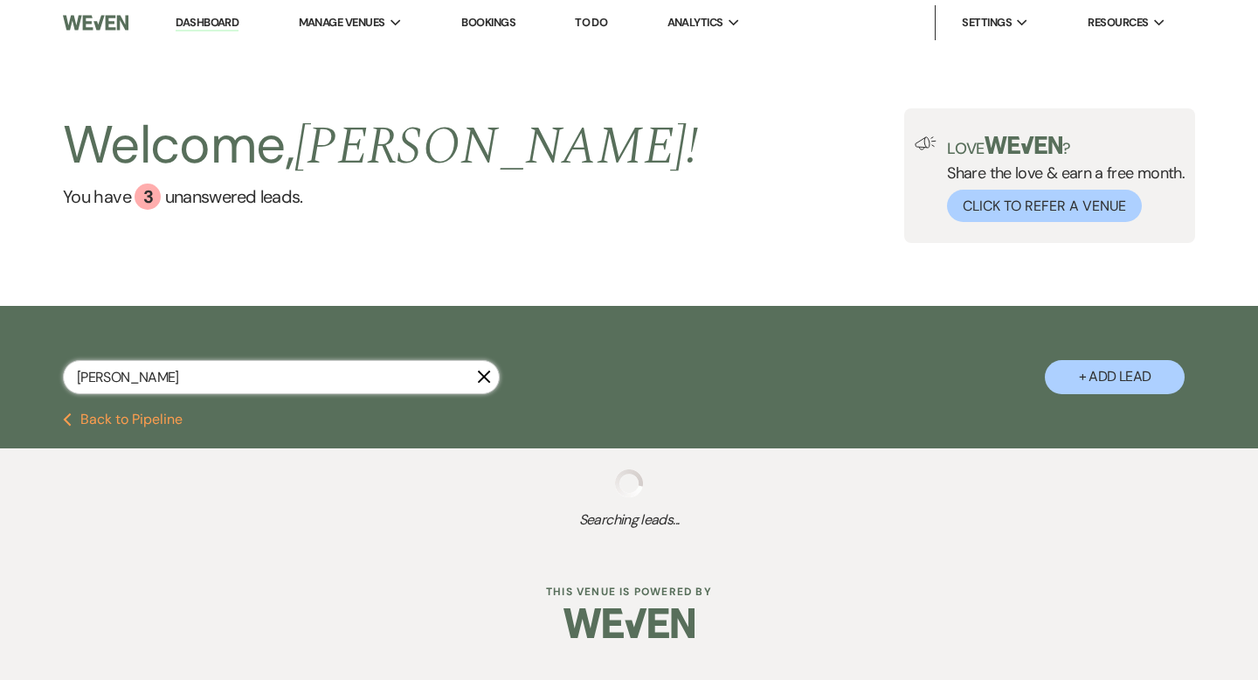
select select "8"
select select "5"
select select "8"
select select "5"
select select "8"
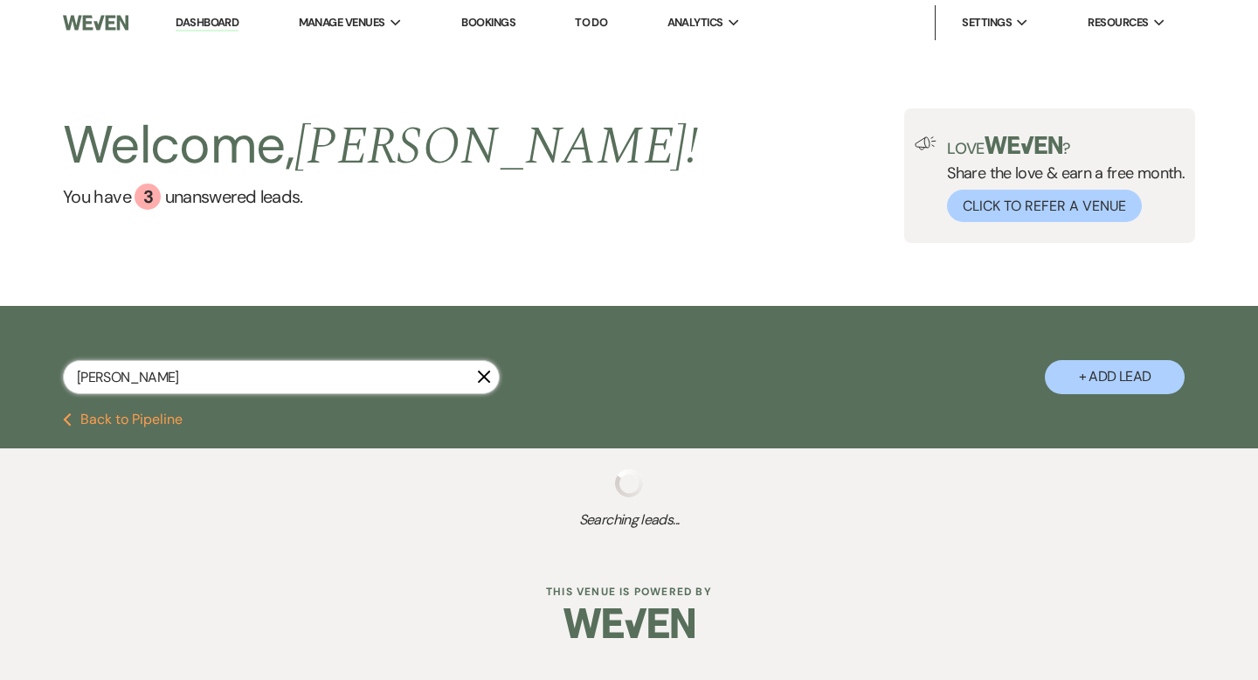
select select "7"
select select "8"
select select "5"
select select "8"
select select "5"
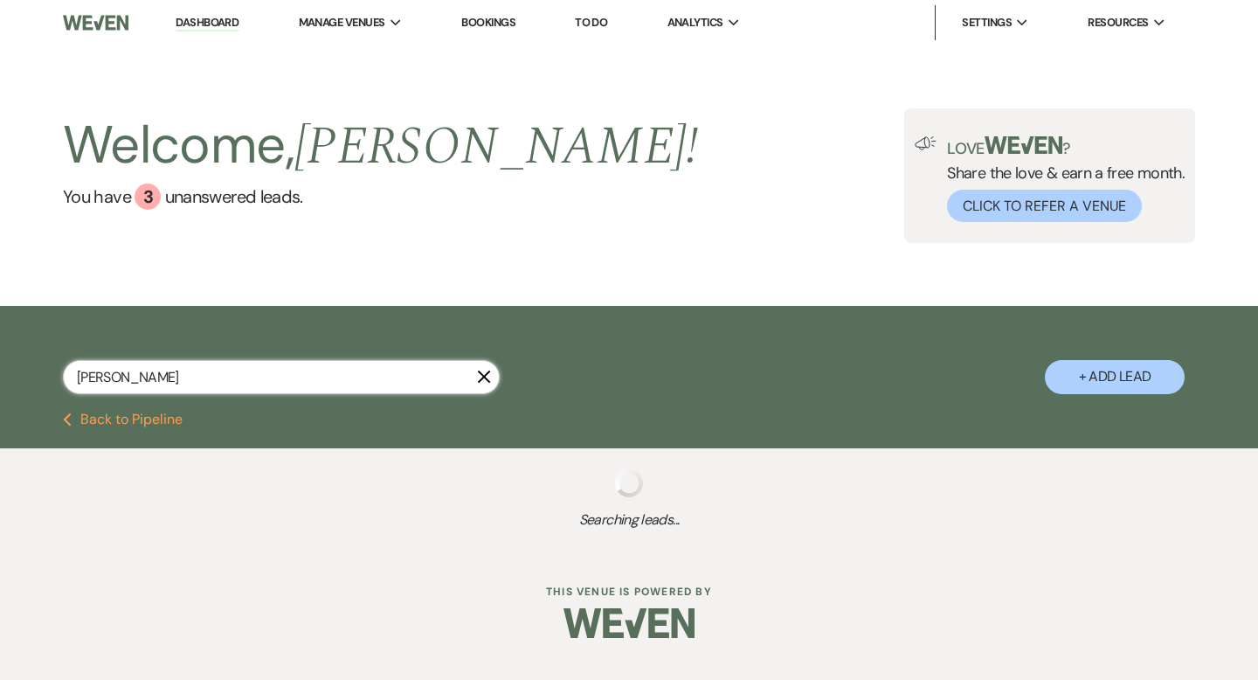
select select "8"
select select "11"
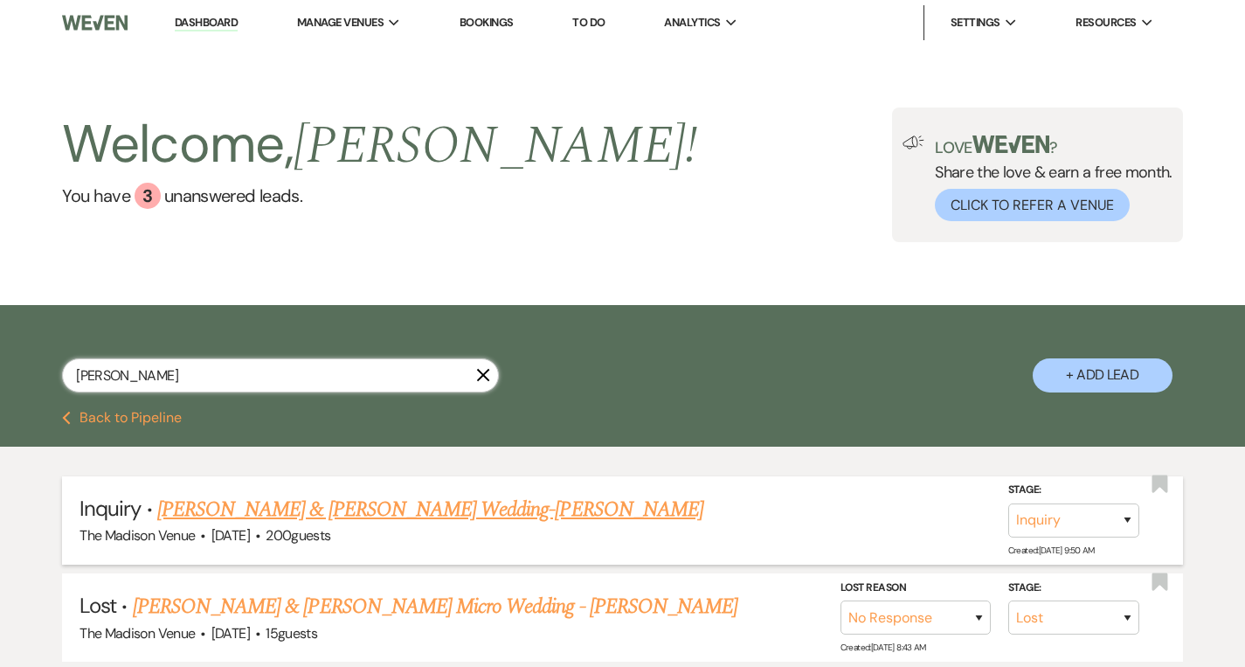
type input "[PERSON_NAME]"
click at [308, 509] on link "[PERSON_NAME] & [PERSON_NAME] Wedding-[PERSON_NAME]" at bounding box center [430, 509] width 546 height 31
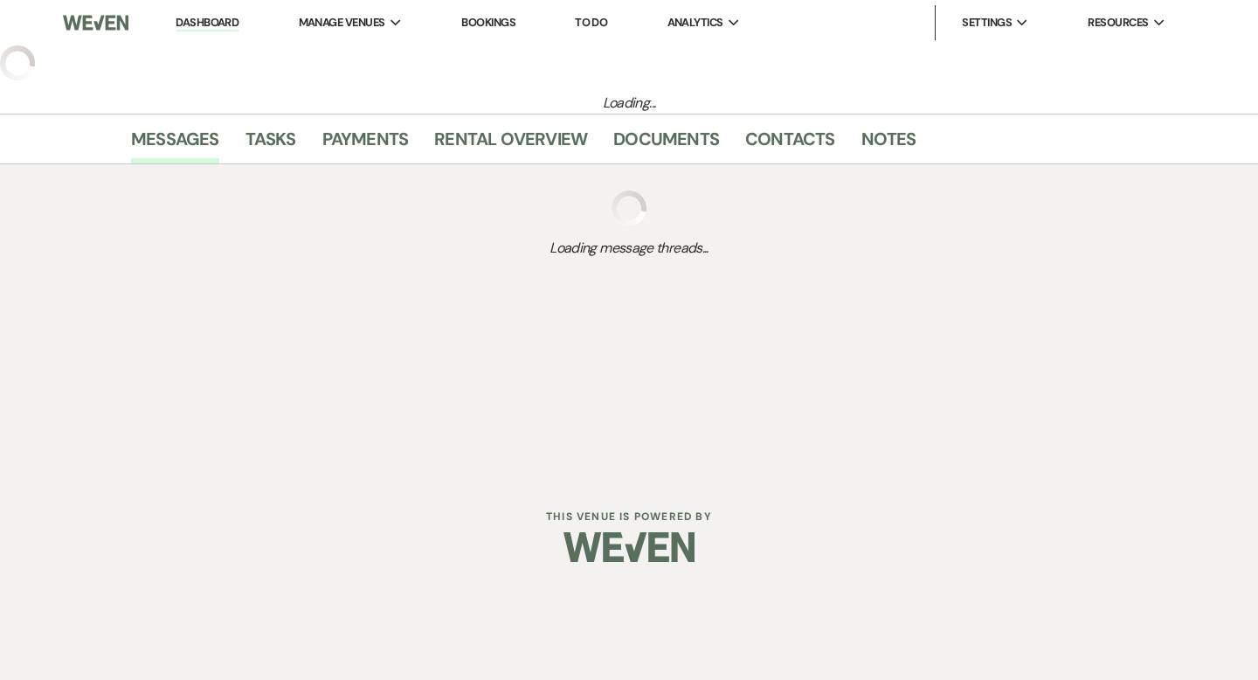
select select "5"
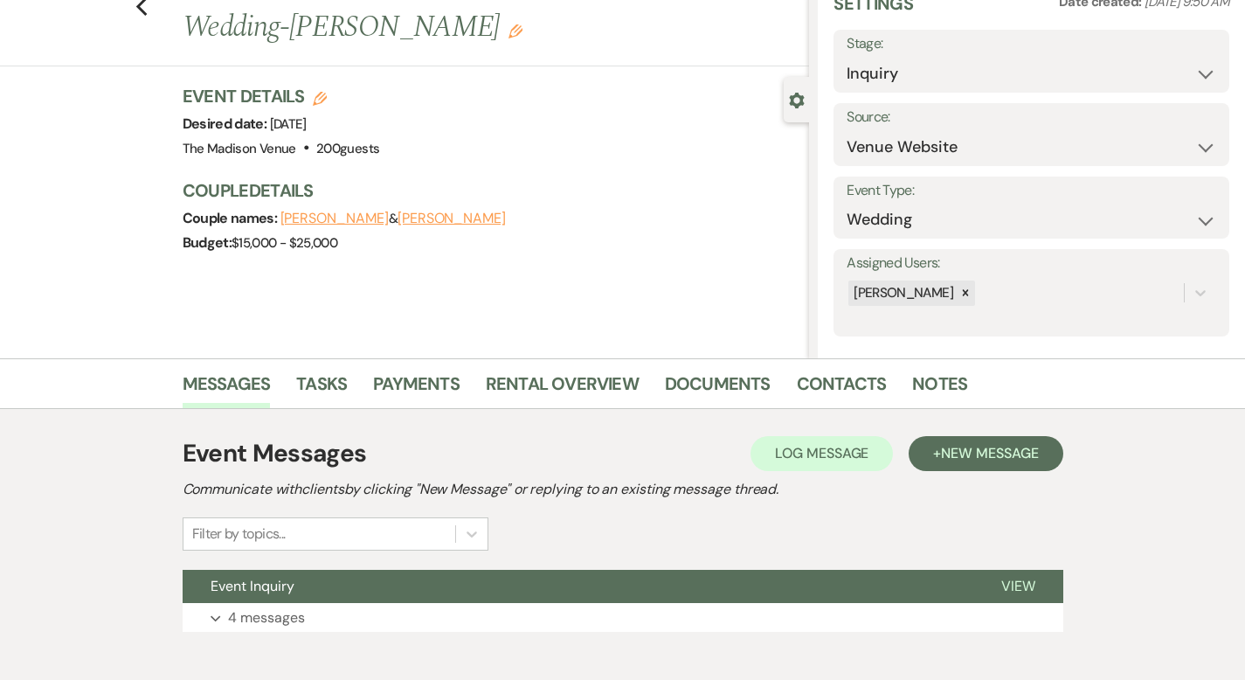
scroll to position [109, 0]
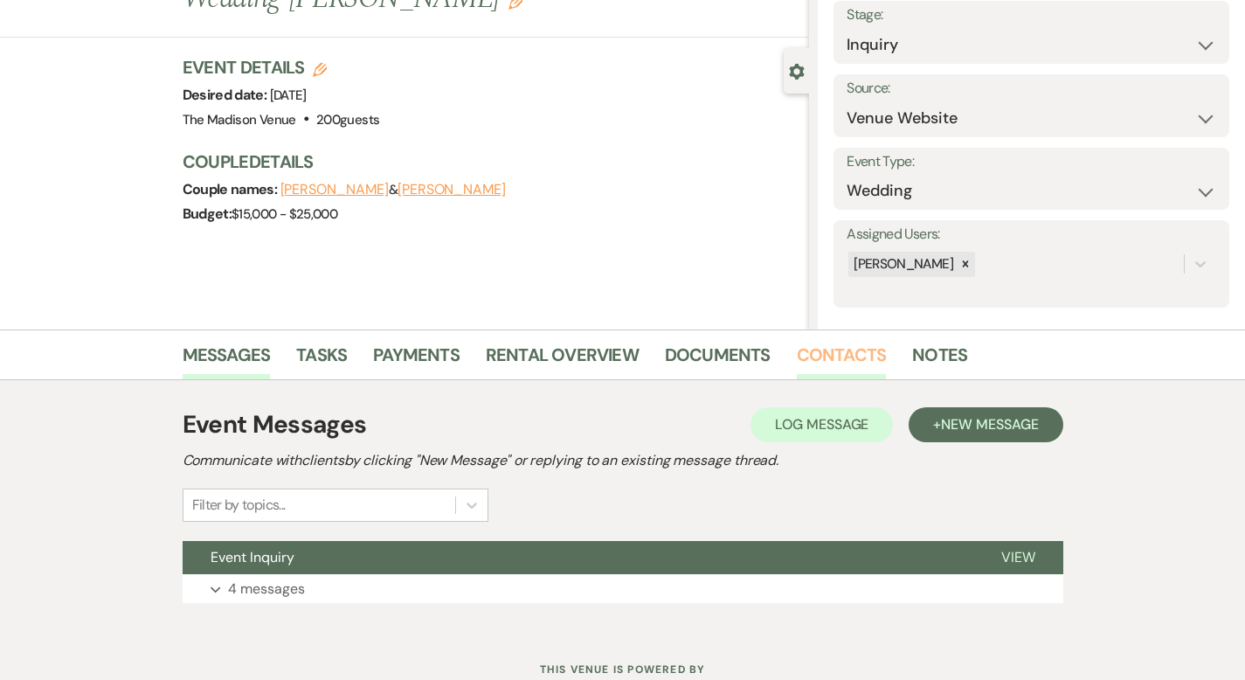
click at [797, 357] on link "Contacts" at bounding box center [842, 360] width 90 height 38
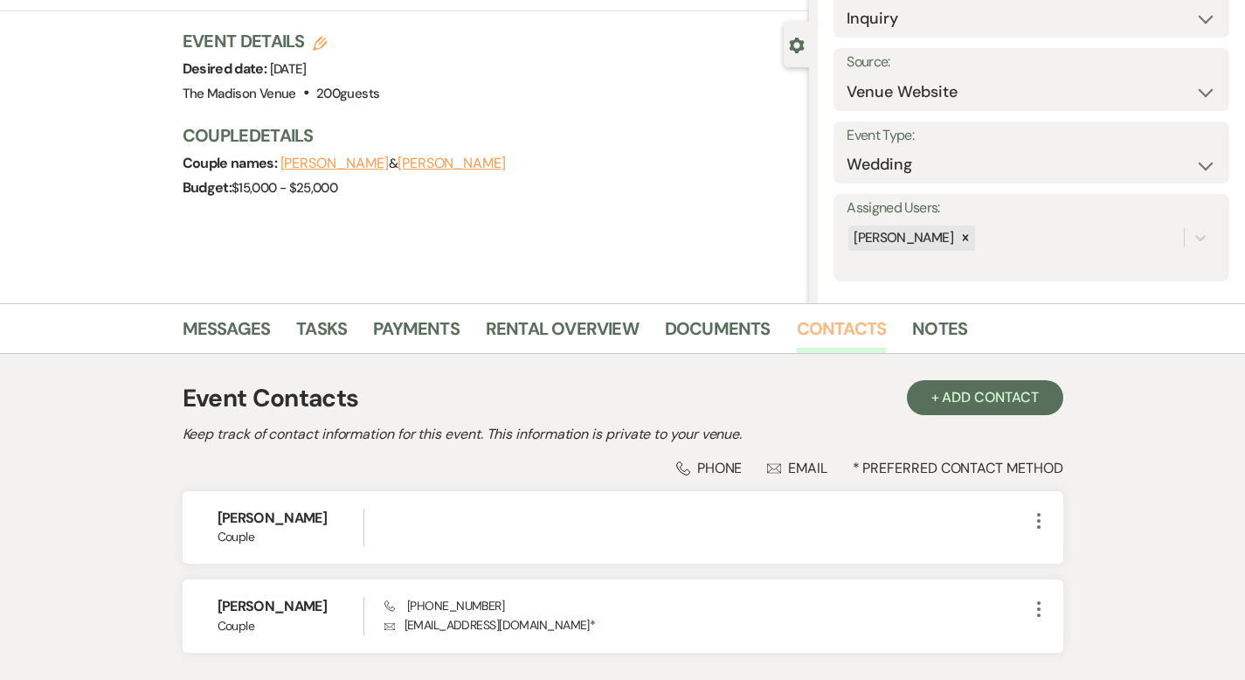
scroll to position [262, 0]
